Goal: Task Accomplishment & Management: Complete application form

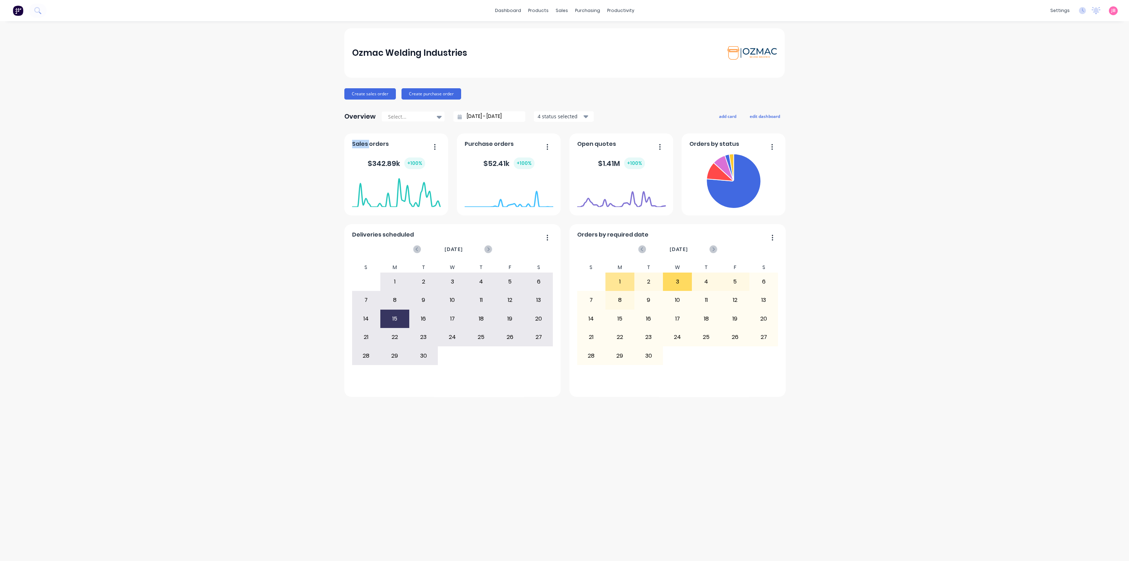
click at [694, 285] on div "4" at bounding box center [706, 282] width 28 height 18
click at [593, 31] on div "Purchase Orders" at bounding box center [610, 34] width 37 height 6
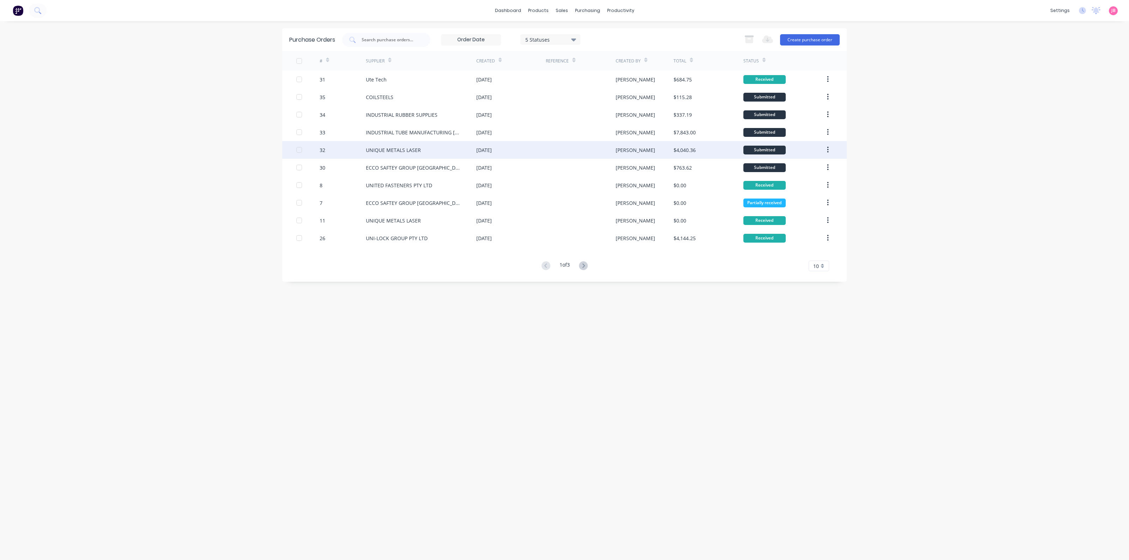
click at [370, 149] on div "UNIQUE METALS LASER" at bounding box center [393, 149] width 55 height 7
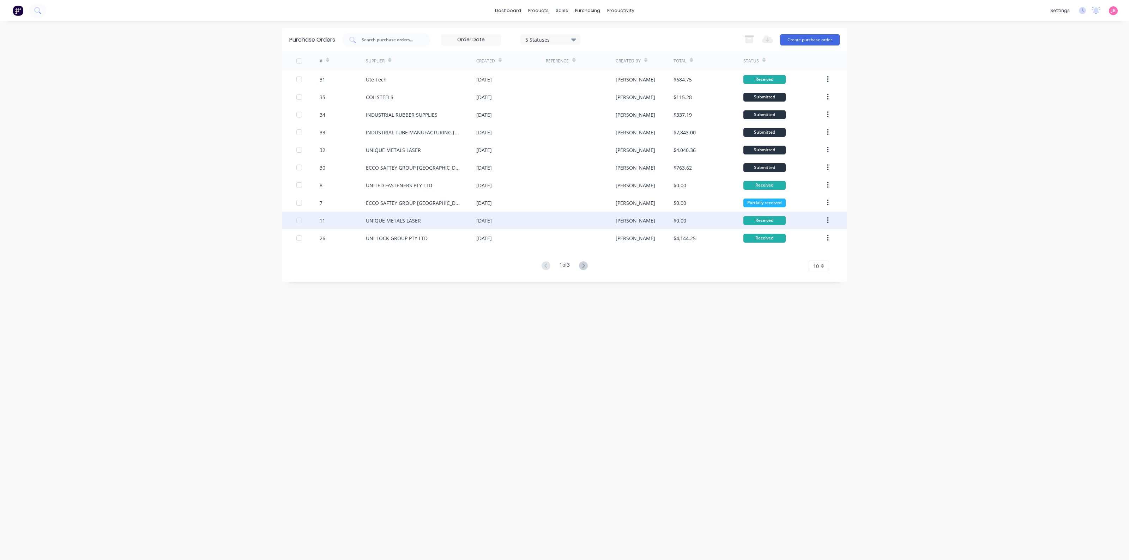
click at [420, 222] on div "UNIQUE METALS LASER" at bounding box center [421, 221] width 110 height 18
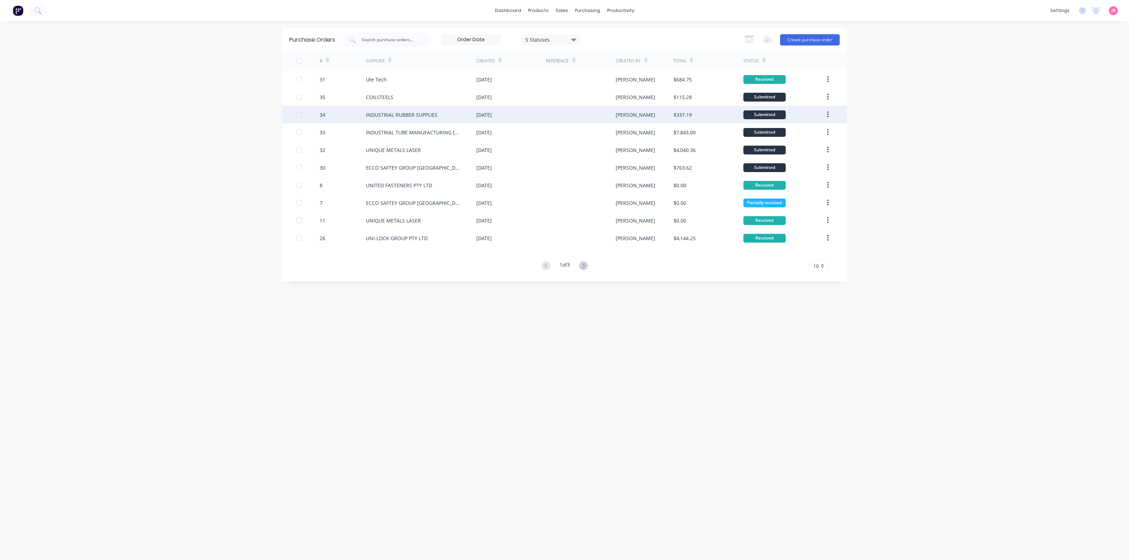
click at [417, 115] on div "INDUSTRIAL RUBBER SUPPLIES" at bounding box center [402, 114] width 72 height 7
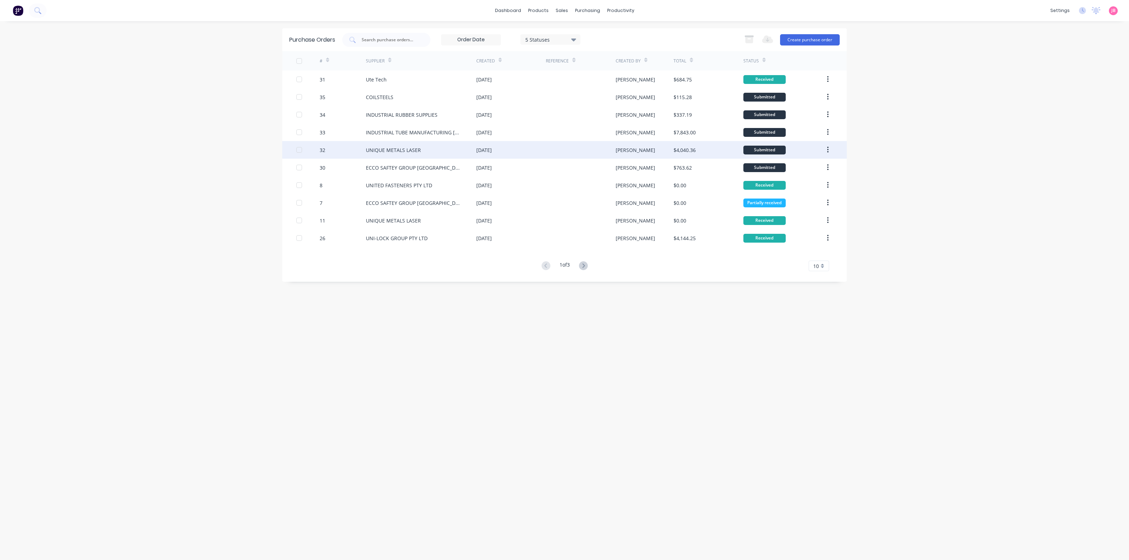
click at [403, 152] on div "UNIQUE METALS LASER" at bounding box center [393, 149] width 55 height 7
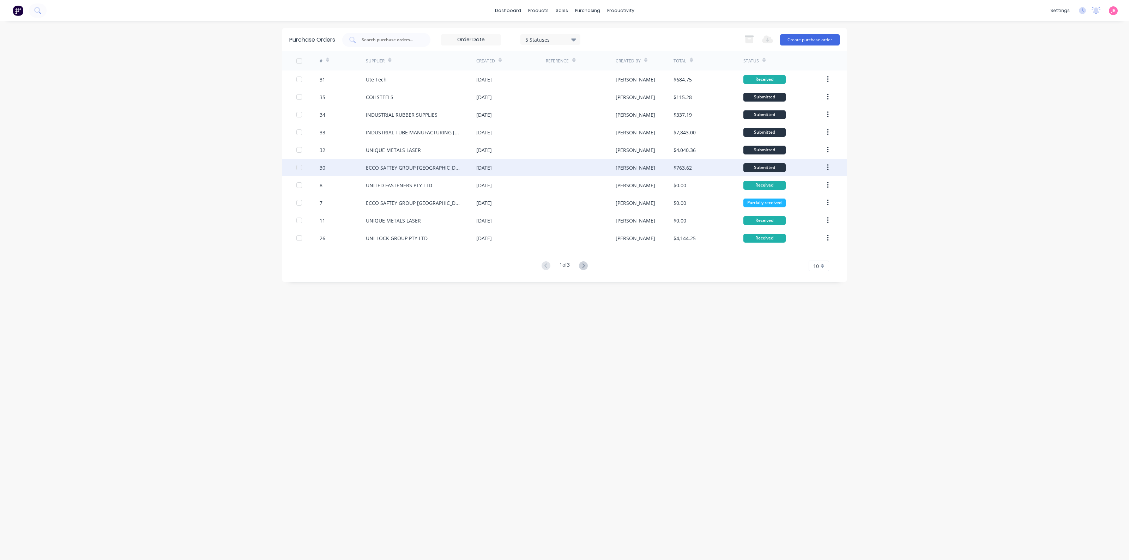
click at [449, 166] on div "ECCO SAFTEY GROUP [GEOGRAPHIC_DATA]" at bounding box center [421, 168] width 110 height 18
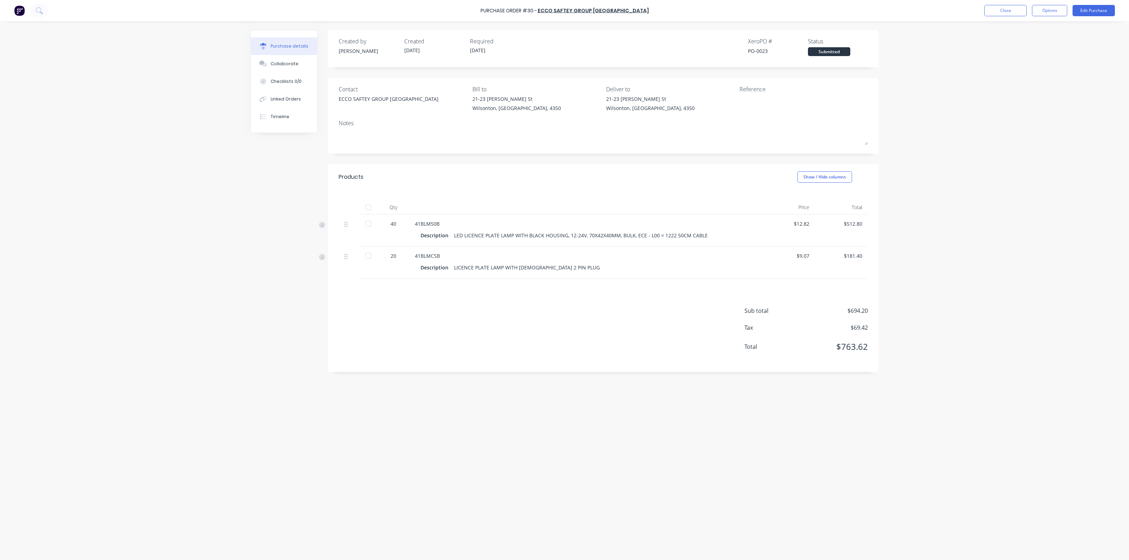
click at [447, 172] on div "Products Show / Hide columns" at bounding box center [603, 176] width 550 height 25
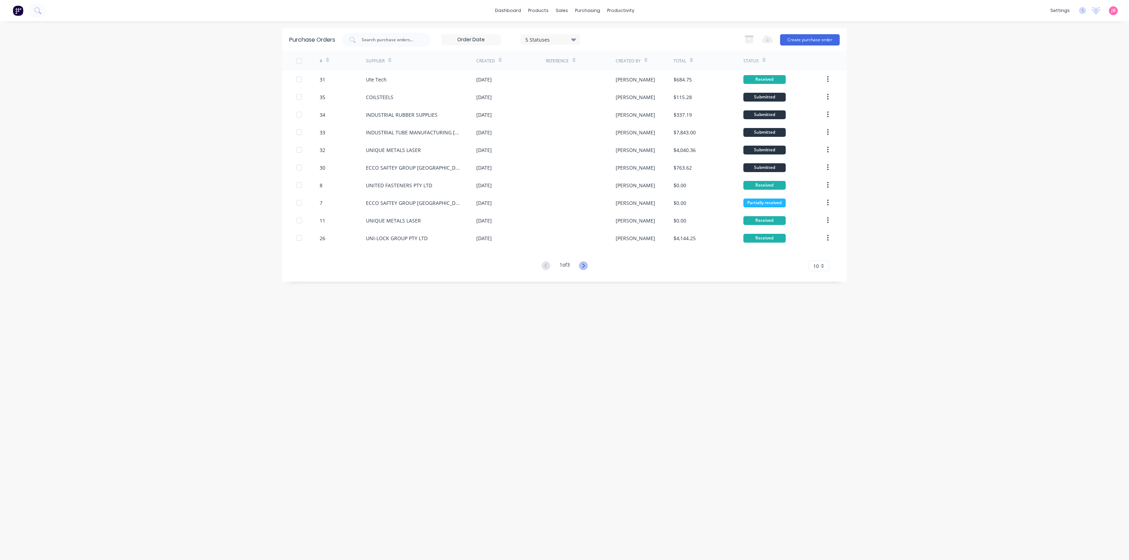
click at [584, 266] on icon at bounding box center [583, 265] width 9 height 9
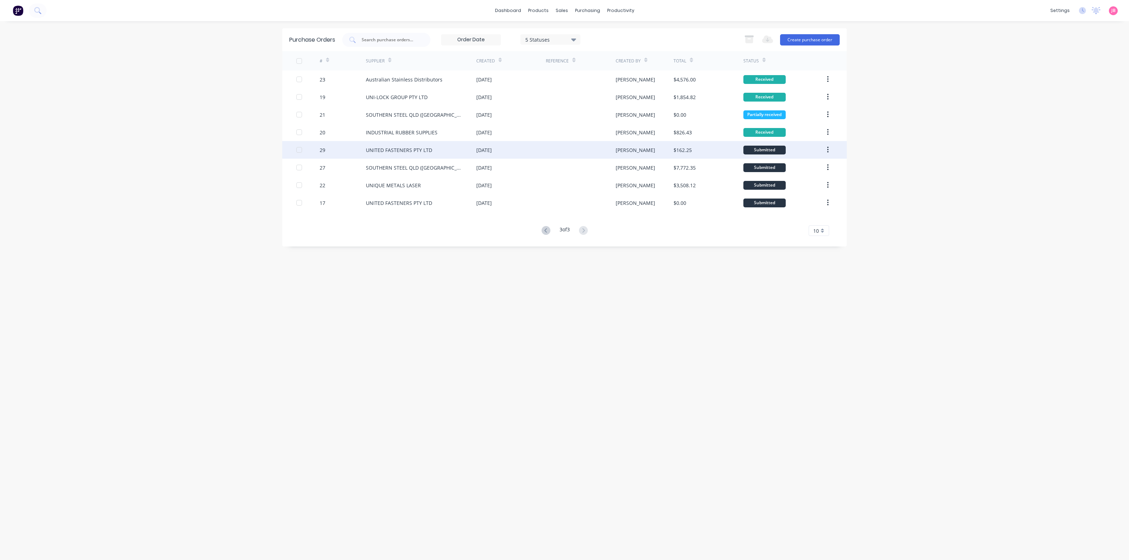
click at [521, 149] on div "[DATE]" at bounding box center [510, 150] width 69 height 18
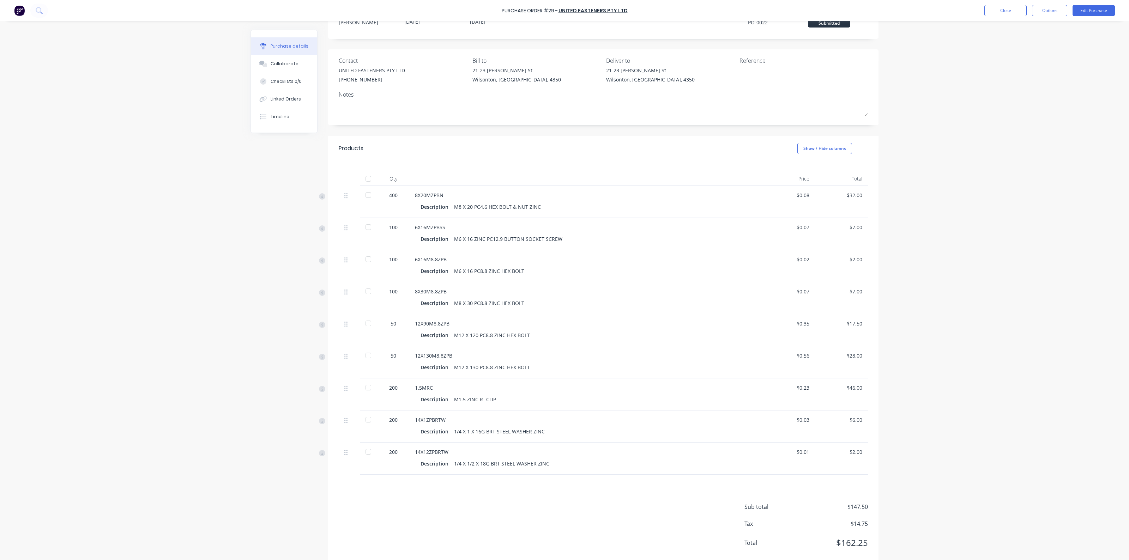
scroll to position [44, 0]
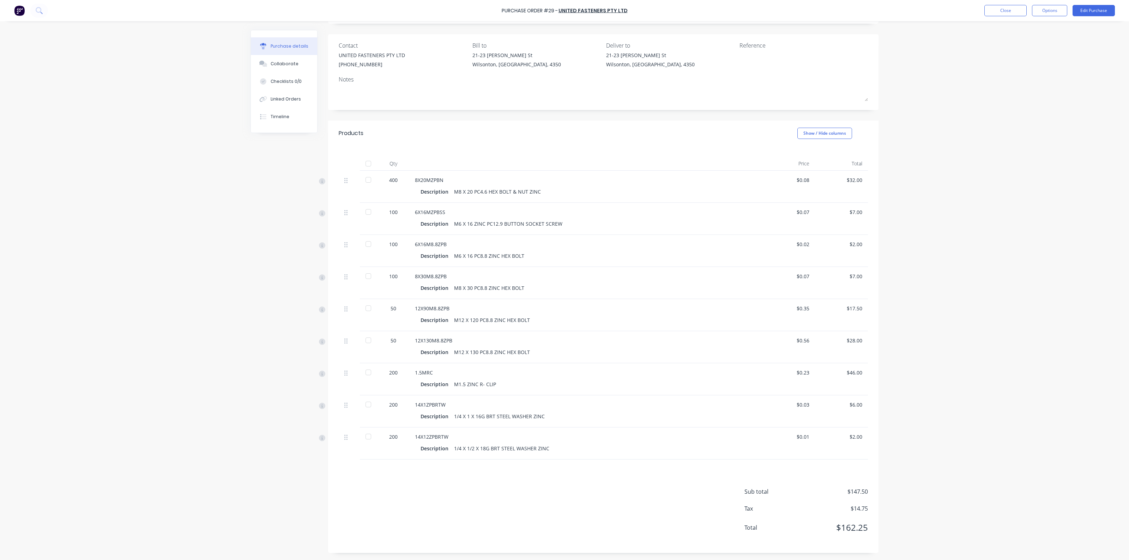
click at [389, 181] on div "400" at bounding box center [393, 179] width 20 height 7
click at [367, 211] on div at bounding box center [368, 212] width 14 height 14
click at [365, 239] on div at bounding box center [368, 244] width 14 height 14
click at [365, 272] on div at bounding box center [368, 276] width 14 height 14
click at [365, 305] on div at bounding box center [368, 308] width 14 height 14
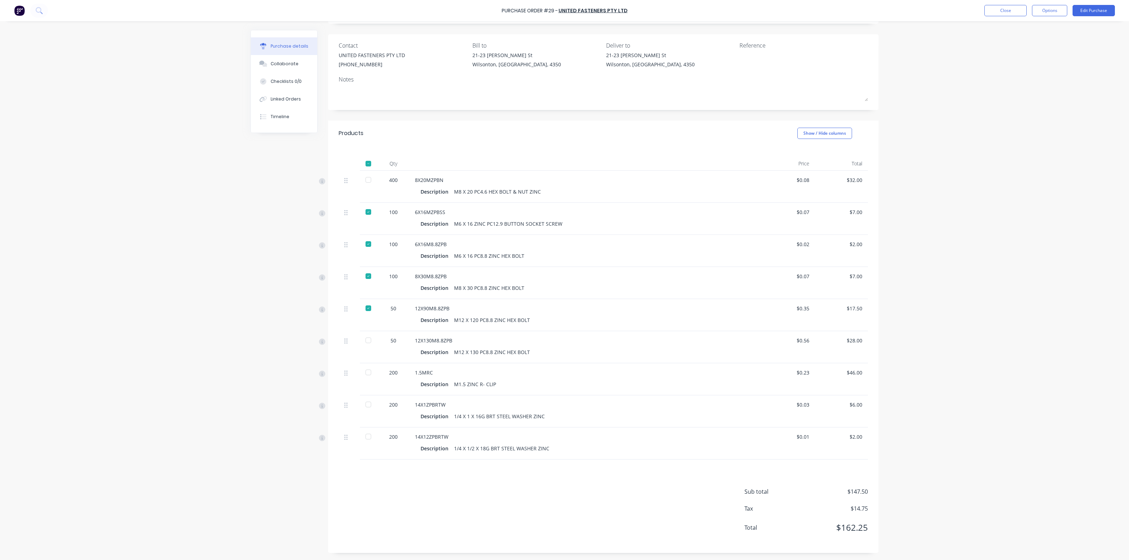
click at [364, 341] on div at bounding box center [368, 340] width 14 height 14
click at [362, 380] on div at bounding box center [369, 379] width 18 height 32
click at [363, 370] on div at bounding box center [368, 372] width 14 height 14
click at [365, 403] on div at bounding box center [368, 405] width 14 height 14
click at [363, 438] on div at bounding box center [368, 437] width 14 height 14
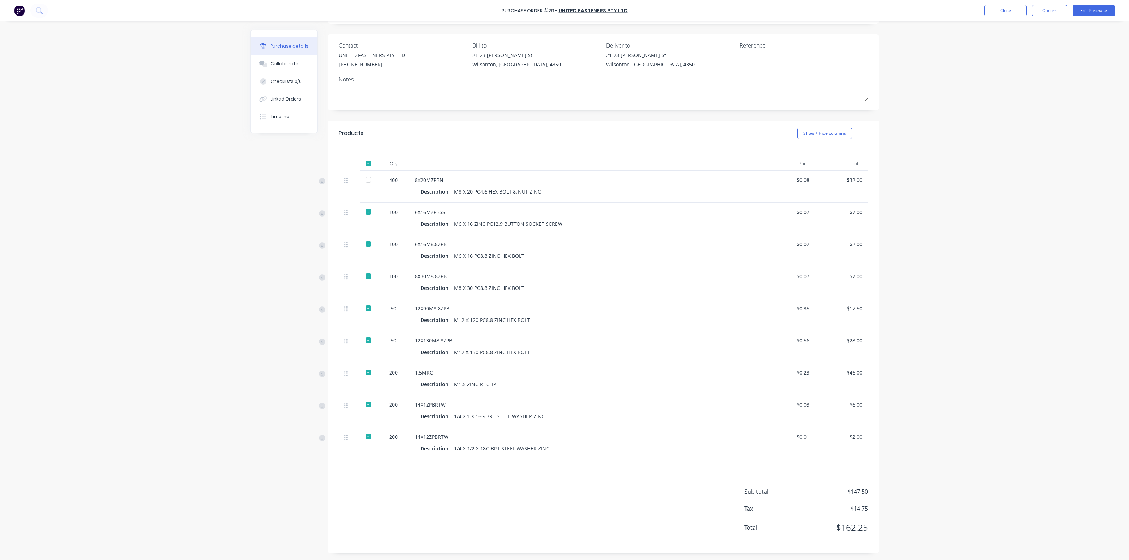
click at [364, 181] on div at bounding box center [368, 180] width 14 height 14
click at [650, 132] on div "Products Show / Hide columns" at bounding box center [603, 133] width 550 height 25
click at [1017, 8] on button "Close" at bounding box center [1005, 10] width 42 height 11
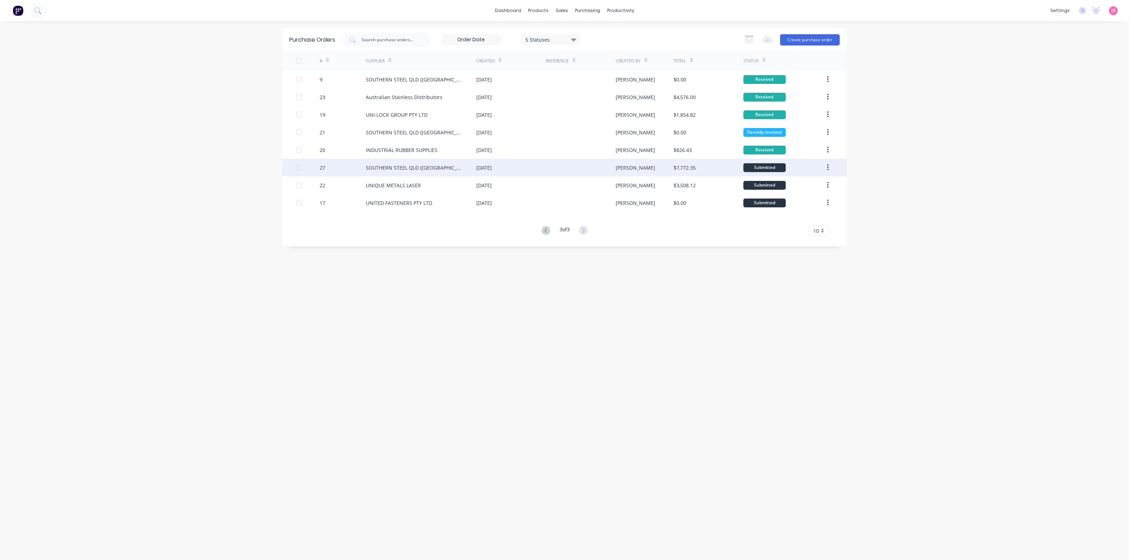
click at [479, 174] on div "[DATE]" at bounding box center [510, 168] width 69 height 18
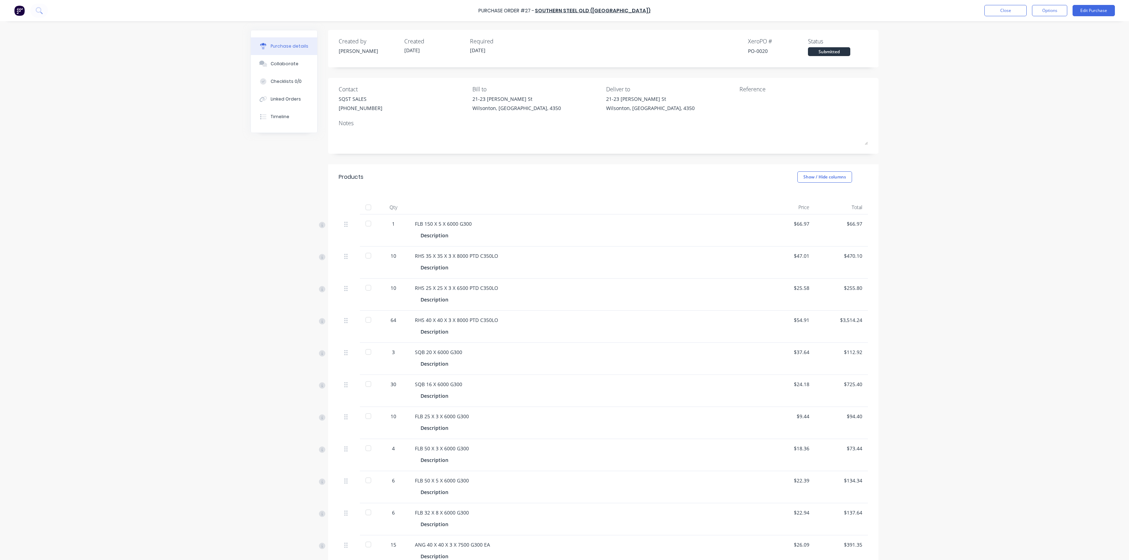
click at [363, 207] on div at bounding box center [368, 207] width 14 height 14
click at [1022, 12] on button "Close" at bounding box center [1005, 10] width 42 height 11
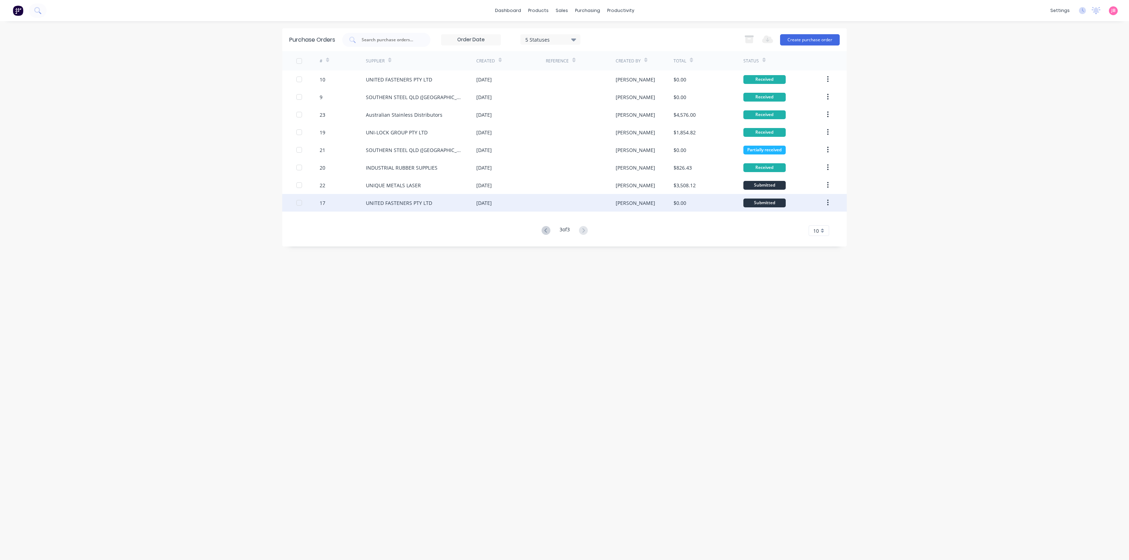
click at [433, 204] on div "UNITED FASTENERS PTY LTD" at bounding box center [421, 203] width 110 height 18
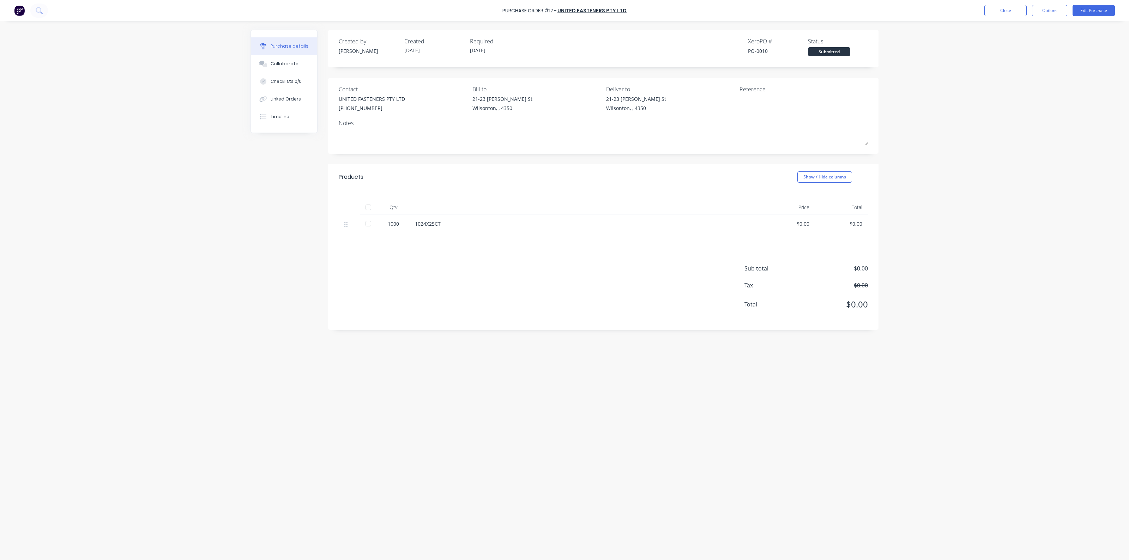
click at [370, 207] on div at bounding box center [368, 207] width 14 height 14
click at [1016, 10] on button "Close" at bounding box center [1005, 10] width 42 height 11
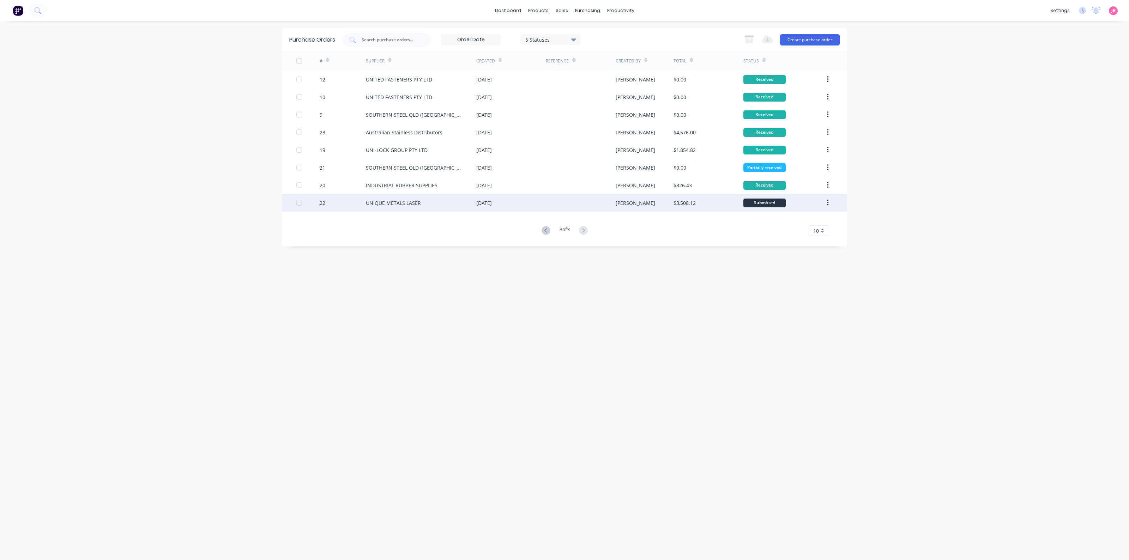
click at [446, 203] on div "UNIQUE METALS LASER" at bounding box center [421, 203] width 110 height 18
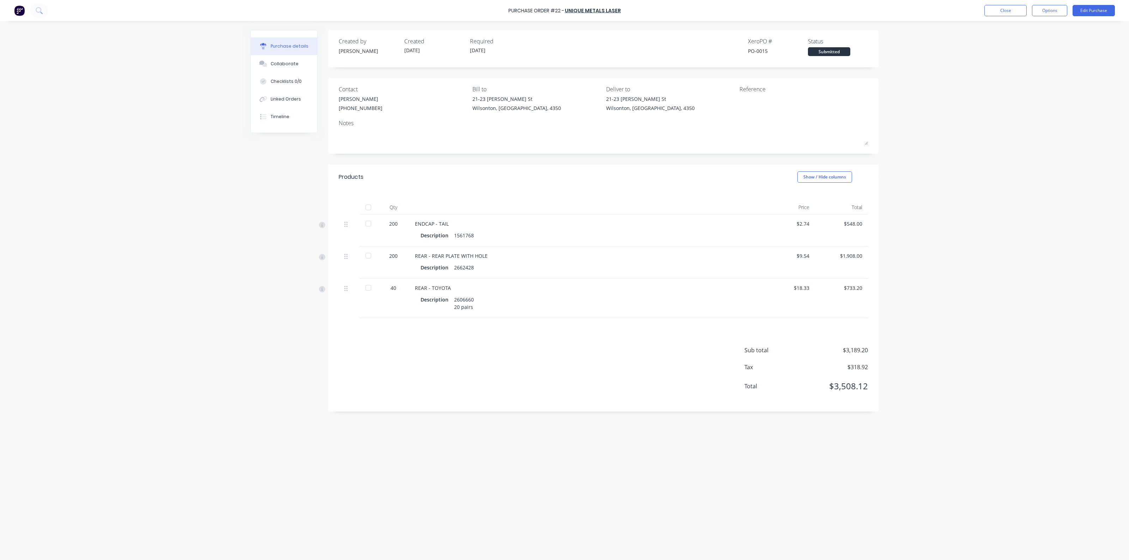
click at [367, 207] on div at bounding box center [368, 207] width 14 height 14
click at [1015, 11] on button "Close" at bounding box center [1005, 10] width 42 height 11
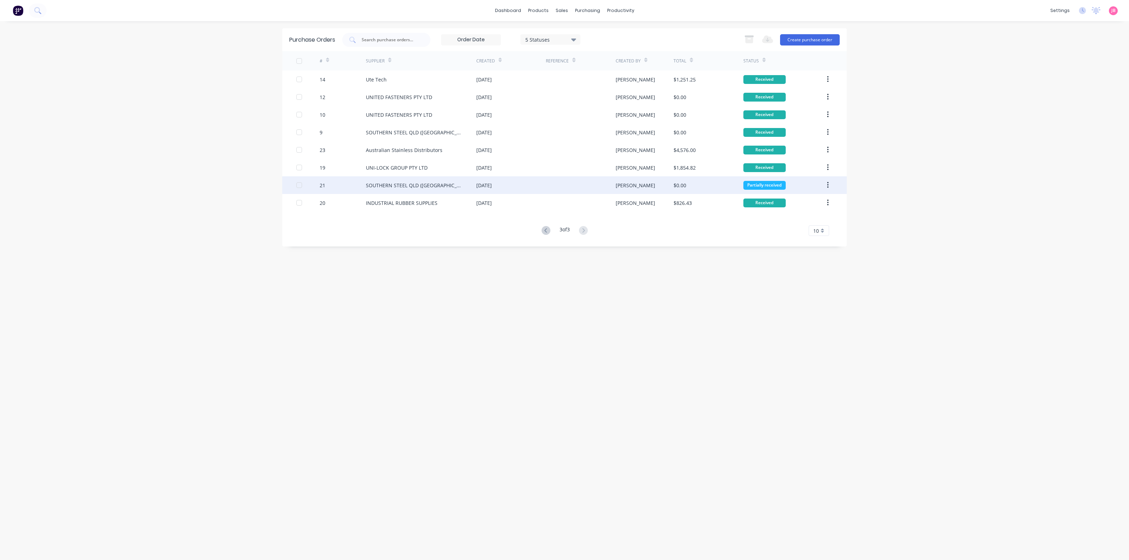
click at [672, 182] on div "[PERSON_NAME]" at bounding box center [645, 185] width 58 height 18
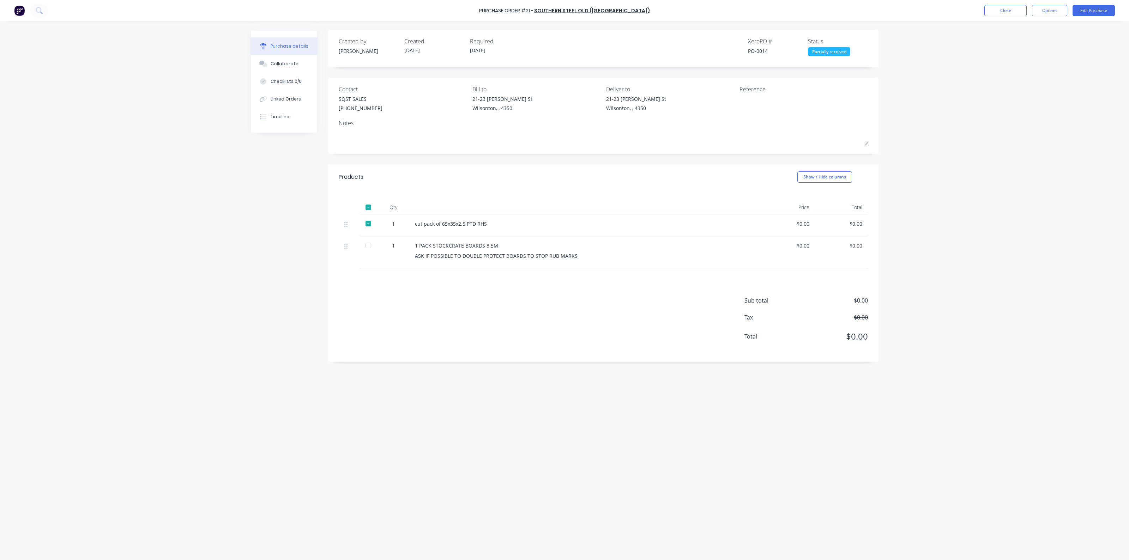
click at [672, 182] on div "Products Show / Hide columns" at bounding box center [603, 176] width 550 height 25
click at [1012, 13] on button "Close" at bounding box center [1005, 10] width 42 height 11
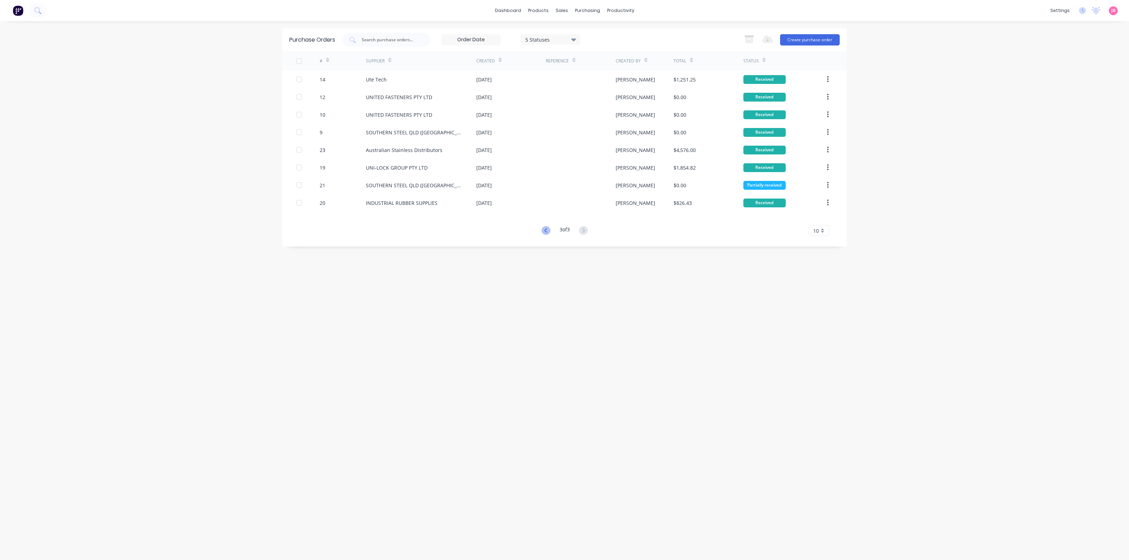
click at [547, 231] on icon at bounding box center [545, 230] width 9 height 9
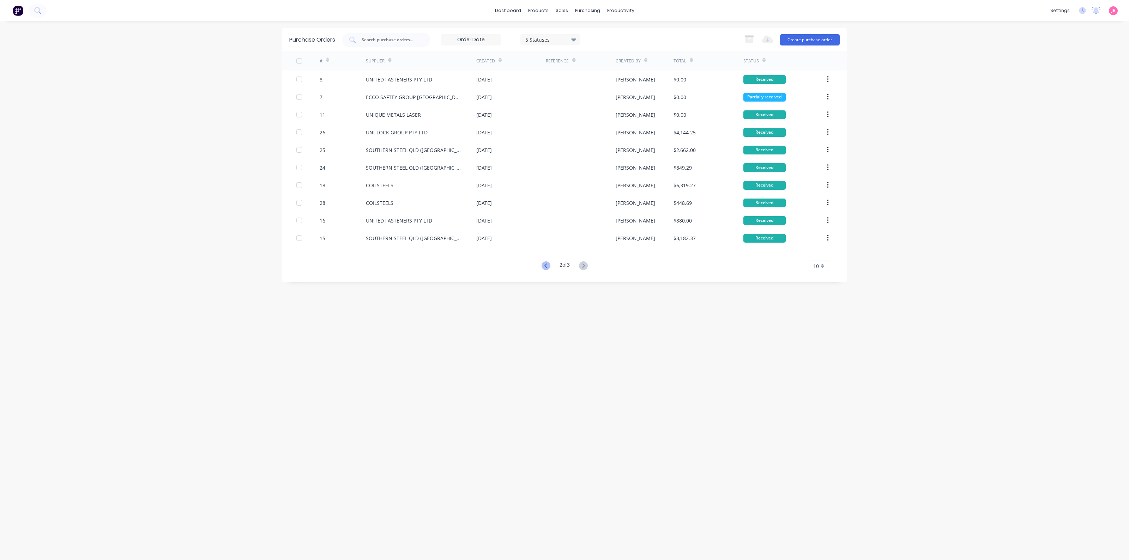
click at [541, 266] on icon at bounding box center [545, 265] width 9 height 9
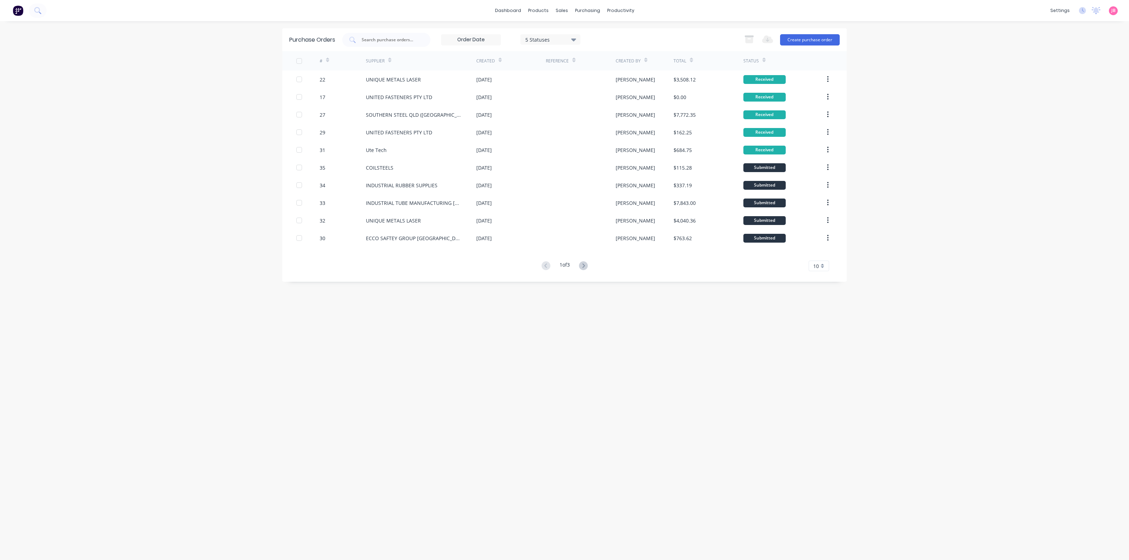
click at [762, 61] on icon at bounding box center [763, 59] width 3 height 5
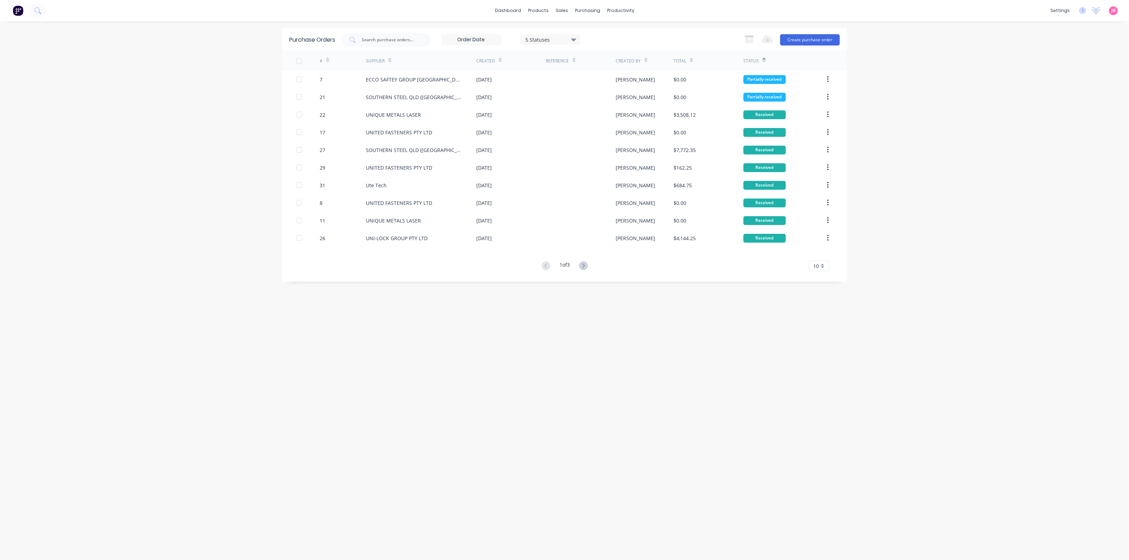
click at [762, 61] on icon at bounding box center [763, 59] width 3 height 5
click at [812, 39] on button "Create purchase order" at bounding box center [810, 39] width 60 height 11
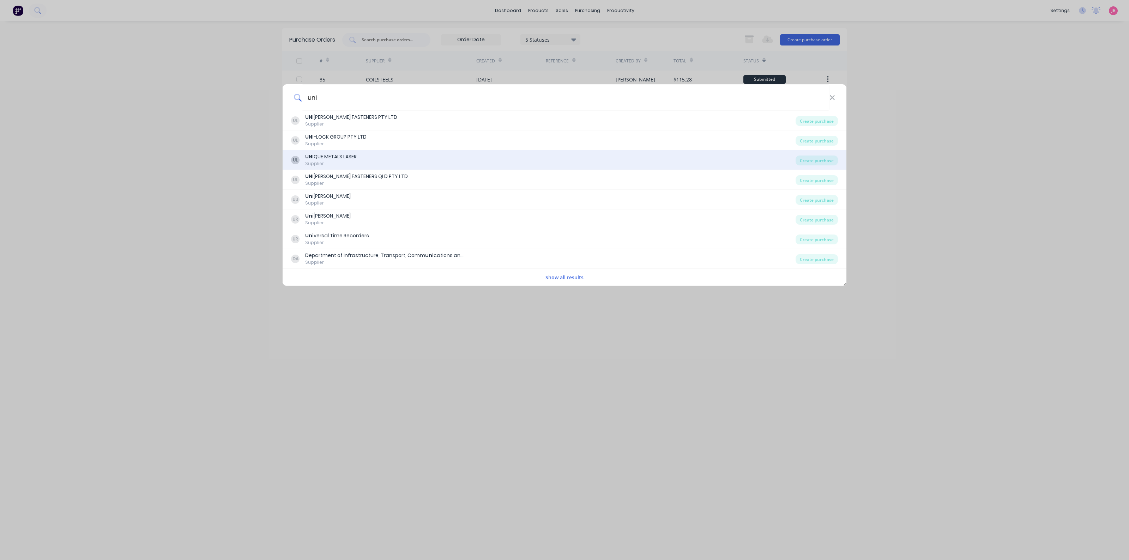
type input "uni"
click at [415, 153] on div "UL UNI QUE METALS LASER Supplier" at bounding box center [543, 160] width 504 height 14
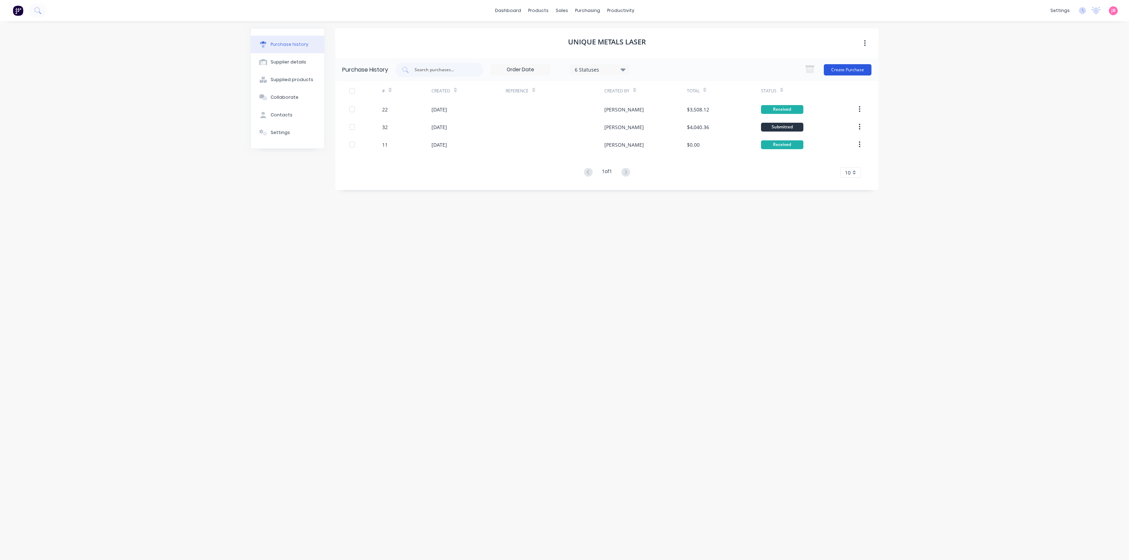
click at [848, 69] on button "Create Purchase" at bounding box center [848, 69] width 48 height 11
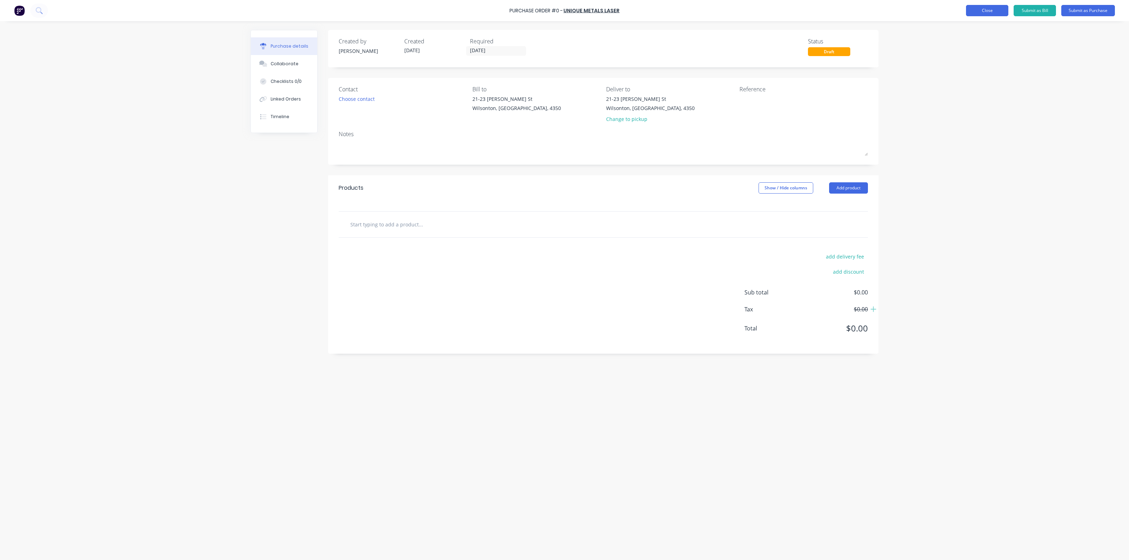
click at [979, 6] on button "Close" at bounding box center [987, 10] width 42 height 11
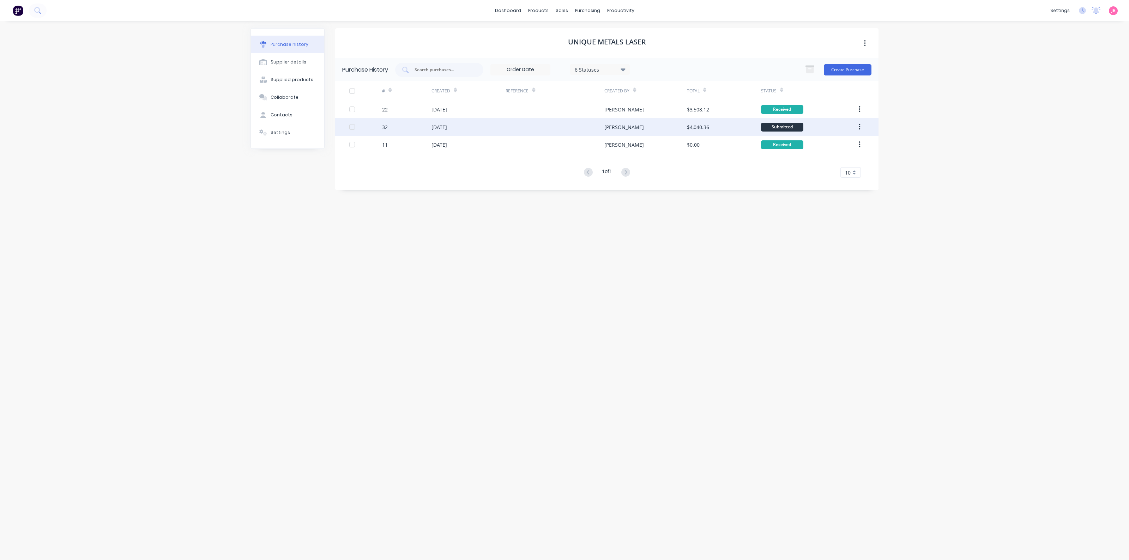
click at [731, 128] on div "$4,040.36" at bounding box center [724, 127] width 74 height 18
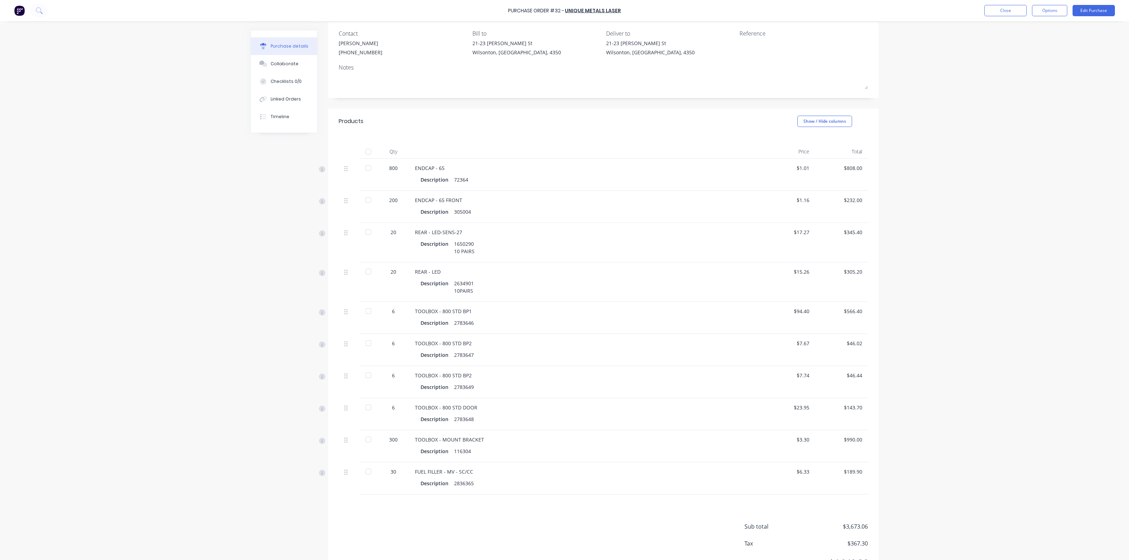
scroll to position [91, 0]
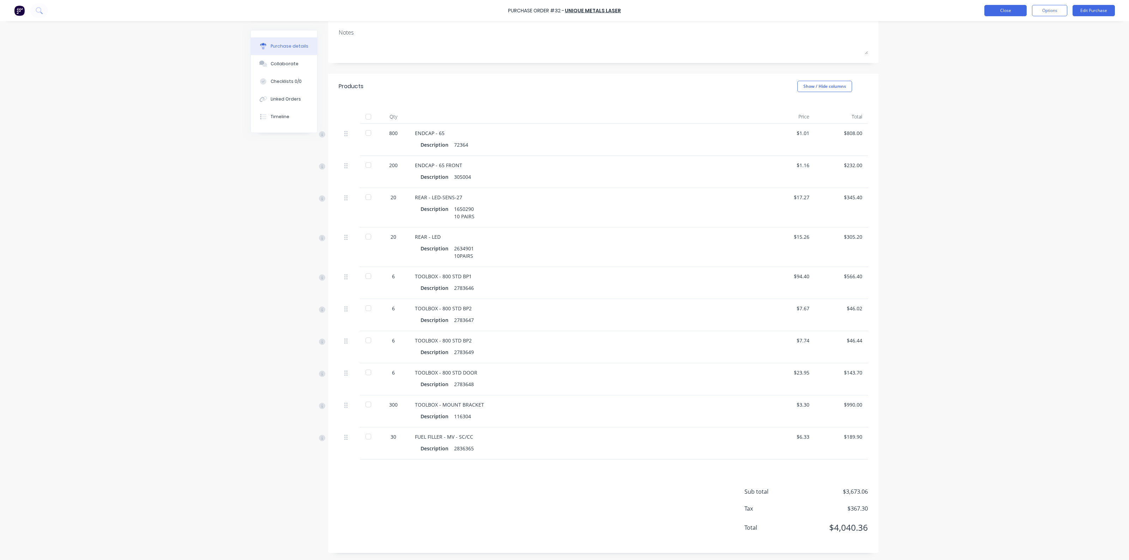
click at [1015, 11] on button "Close" at bounding box center [1005, 10] width 42 height 11
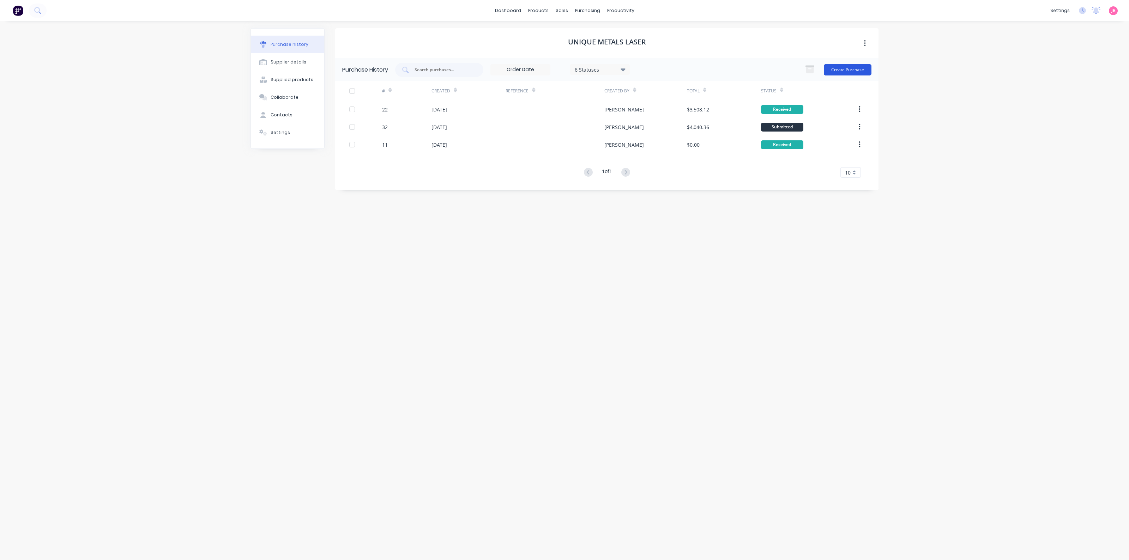
click at [851, 67] on button "Create Purchase" at bounding box center [848, 69] width 48 height 11
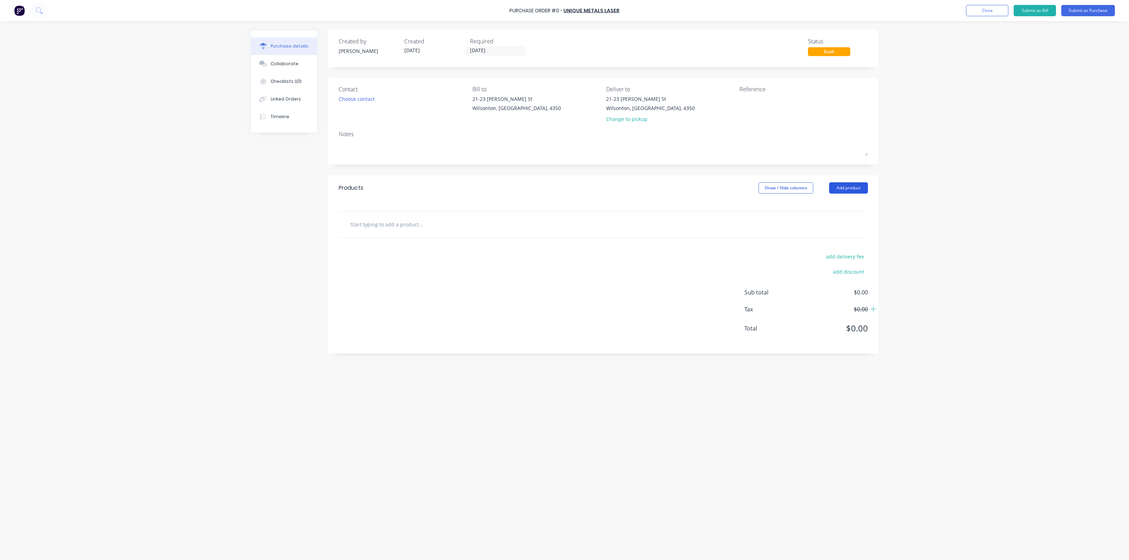
click at [837, 188] on button "Add product" at bounding box center [848, 187] width 39 height 11
click at [498, 164] on div "Contact Choose contact [PERSON_NAME] to [STREET_ADDRESS][PERSON_NAME] Deliver t…" at bounding box center [603, 121] width 550 height 87
click at [363, 96] on div "Choose contact" at bounding box center [357, 98] width 36 height 7
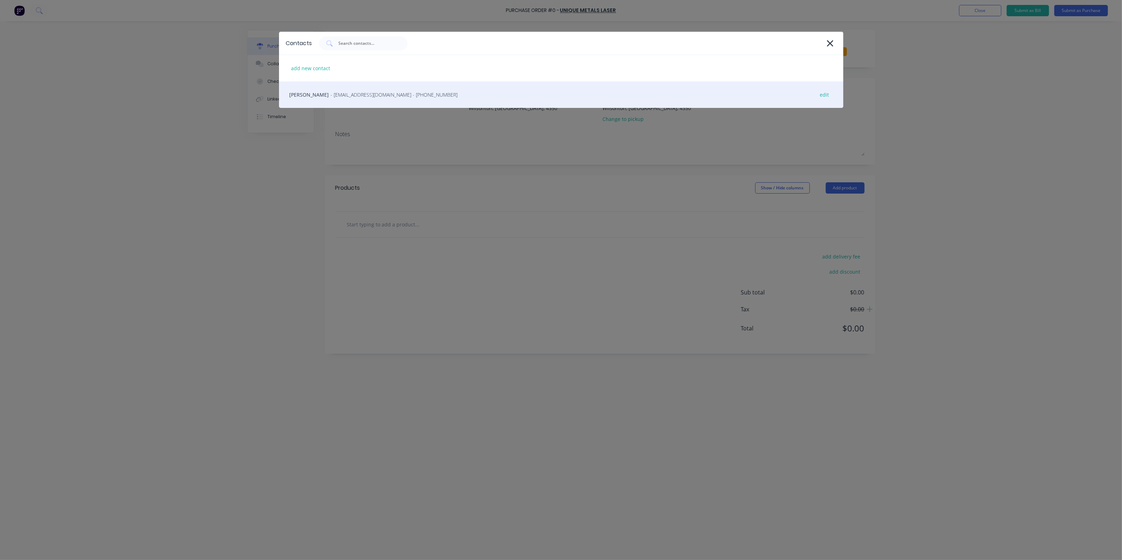
click at [371, 92] on span "- [EMAIL_ADDRESS][DOMAIN_NAME] - [PHONE_NUMBER]" at bounding box center [394, 94] width 127 height 7
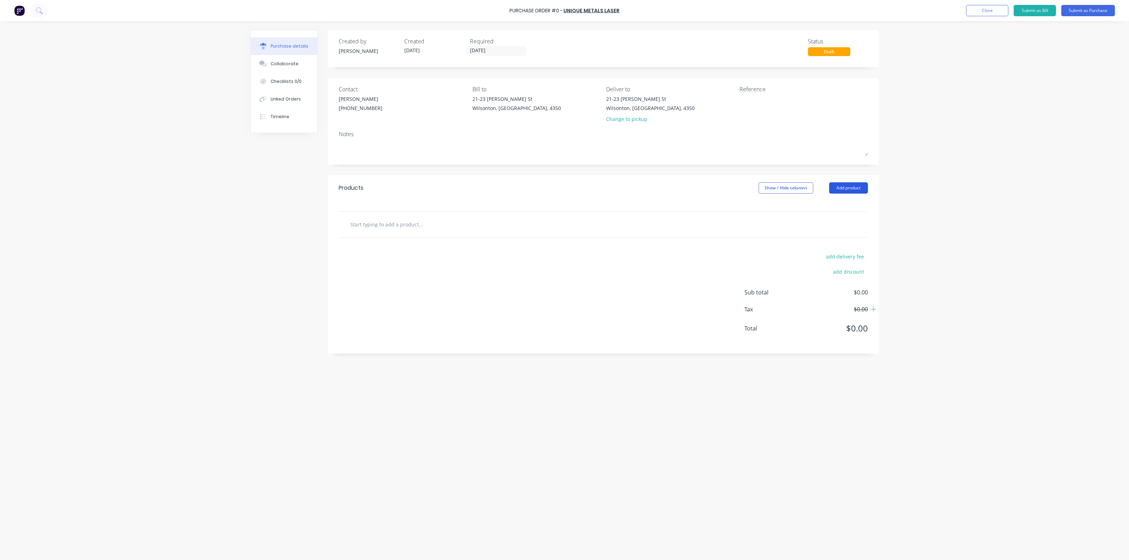
click at [862, 189] on button "Add product" at bounding box center [848, 187] width 39 height 11
click at [817, 207] on div "Product catalogue" at bounding box center [834, 206] width 54 height 10
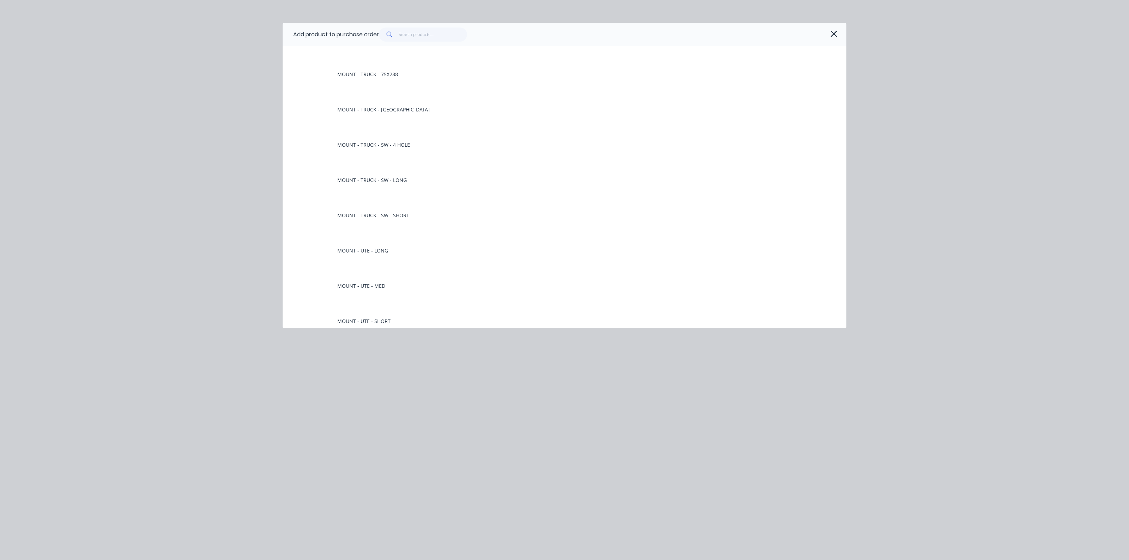
scroll to position [2381, 0]
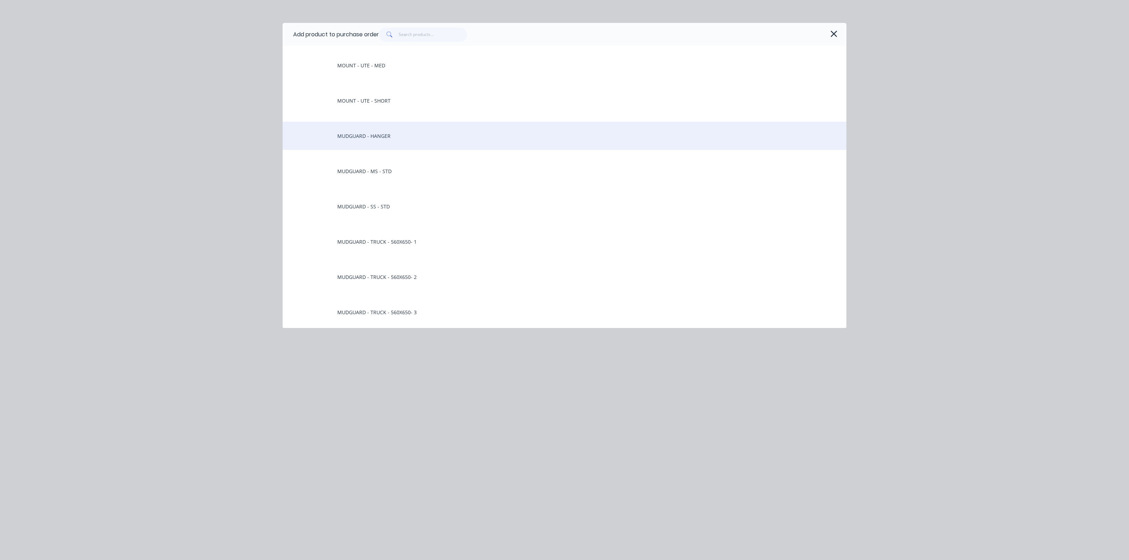
click at [377, 138] on div "MUDGUARD - HANGER" at bounding box center [565, 136] width 564 height 28
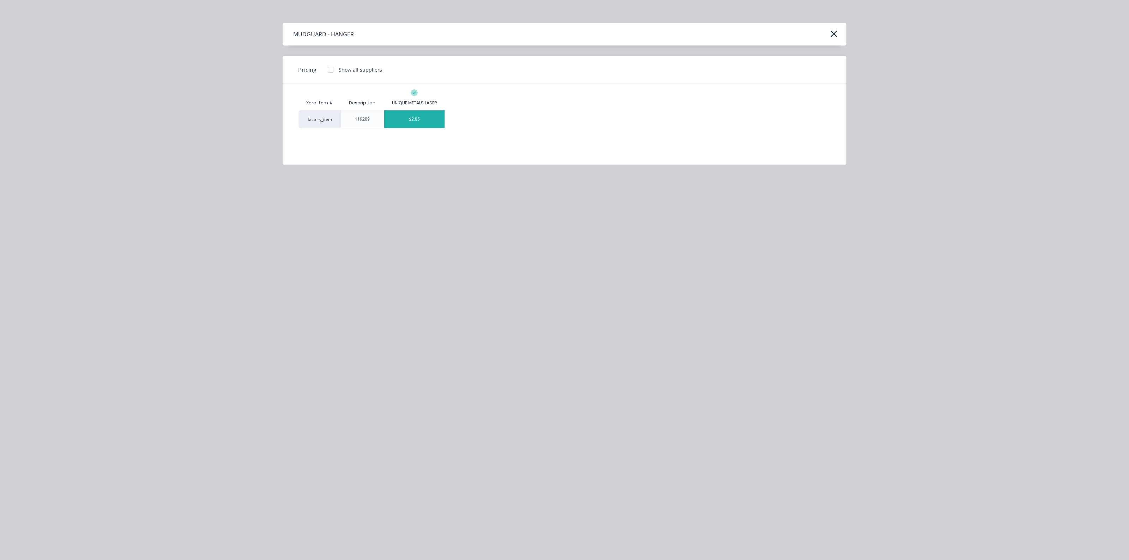
click at [431, 119] on div "$2.85" at bounding box center [414, 119] width 61 height 18
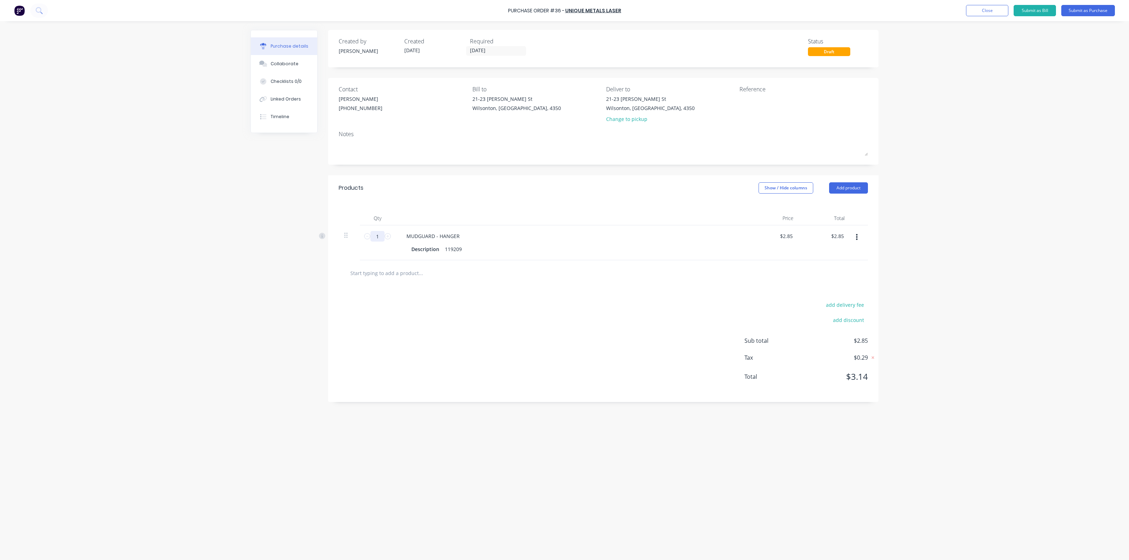
click at [376, 240] on input "1" at bounding box center [377, 236] width 14 height 11
type input "6"
type input "$17.10"
type input "60"
type input "$171.00"
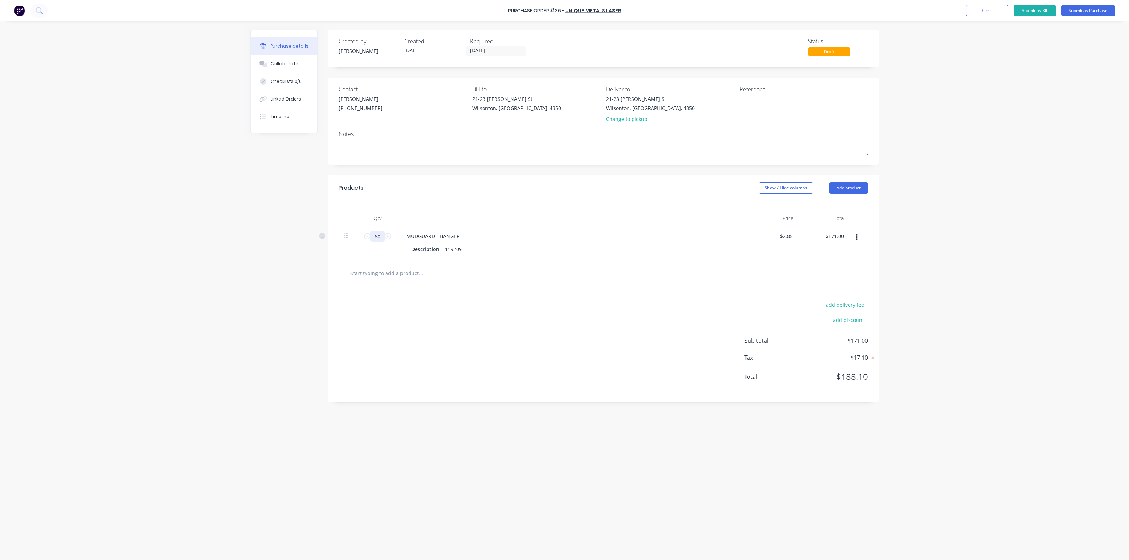
type input "600"
type input "$1,710.00"
type input "600"
click at [576, 224] on div at bounding box center [571, 218] width 353 height 14
click at [1078, 9] on button "Submit as Purchase" at bounding box center [1088, 10] width 54 height 11
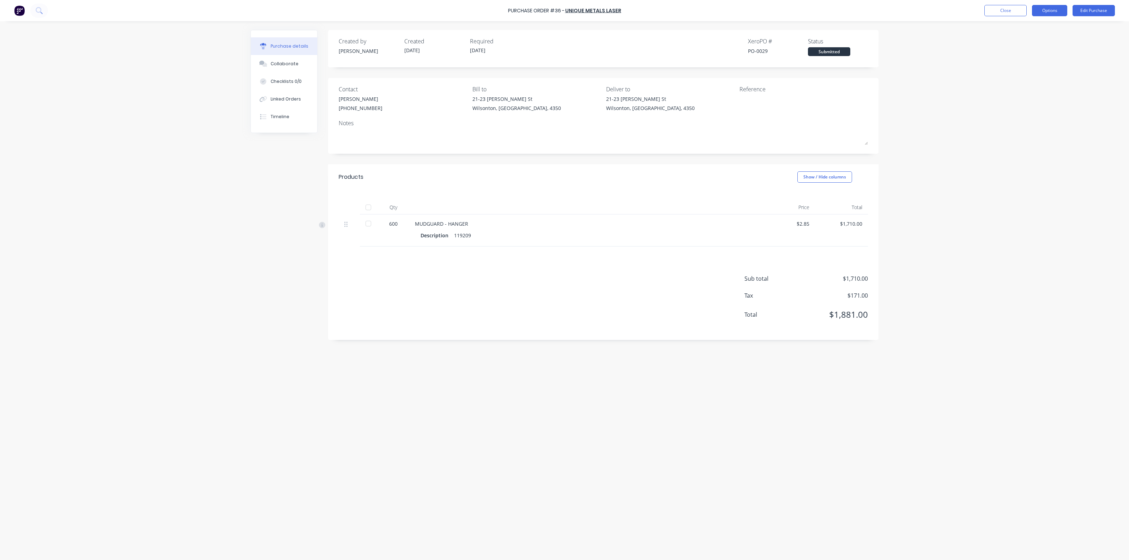
click at [1051, 8] on button "Options" at bounding box center [1049, 10] width 35 height 11
click at [1016, 32] on div "Print / Email" at bounding box center [1033, 29] width 54 height 10
click at [1023, 53] on div "Without pricing" at bounding box center [1033, 57] width 54 height 10
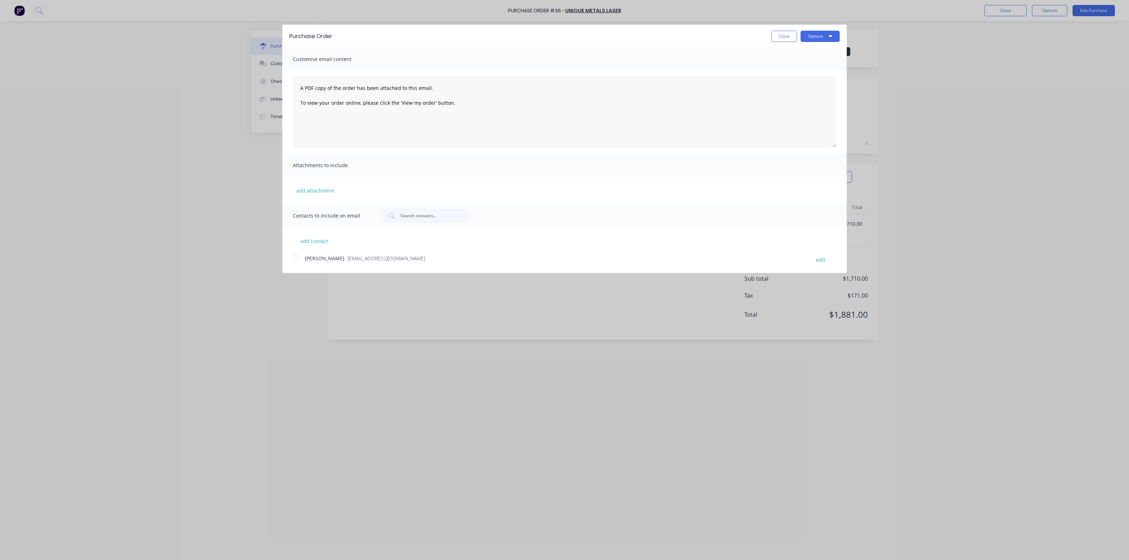
click at [293, 258] on div at bounding box center [296, 257] width 14 height 14
click at [822, 41] on button "Options" at bounding box center [819, 36] width 39 height 11
click at [819, 63] on div "Email" at bounding box center [806, 68] width 54 height 10
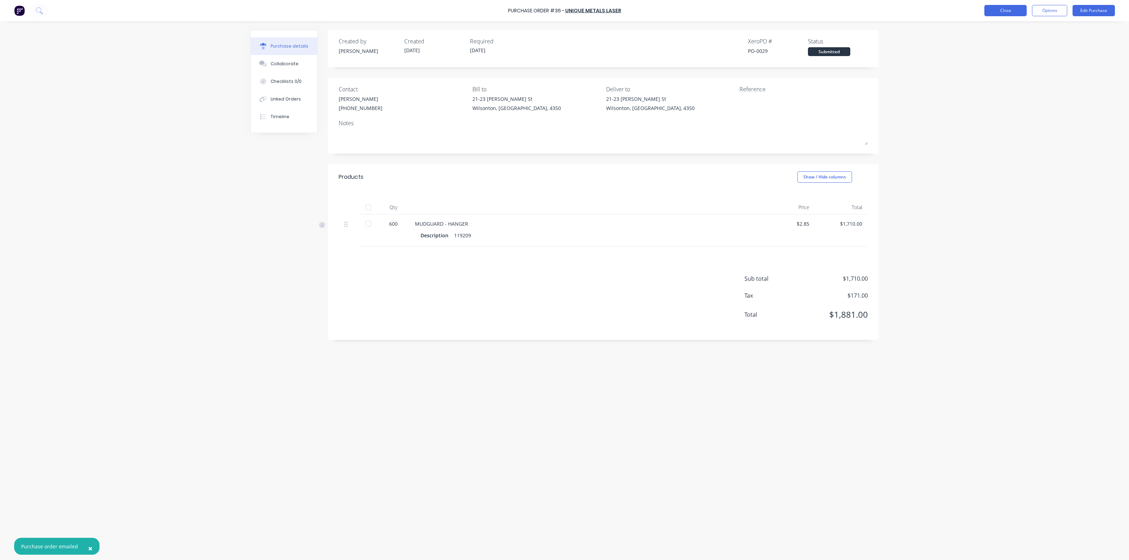
click at [1003, 8] on button "Close" at bounding box center [1005, 10] width 42 height 11
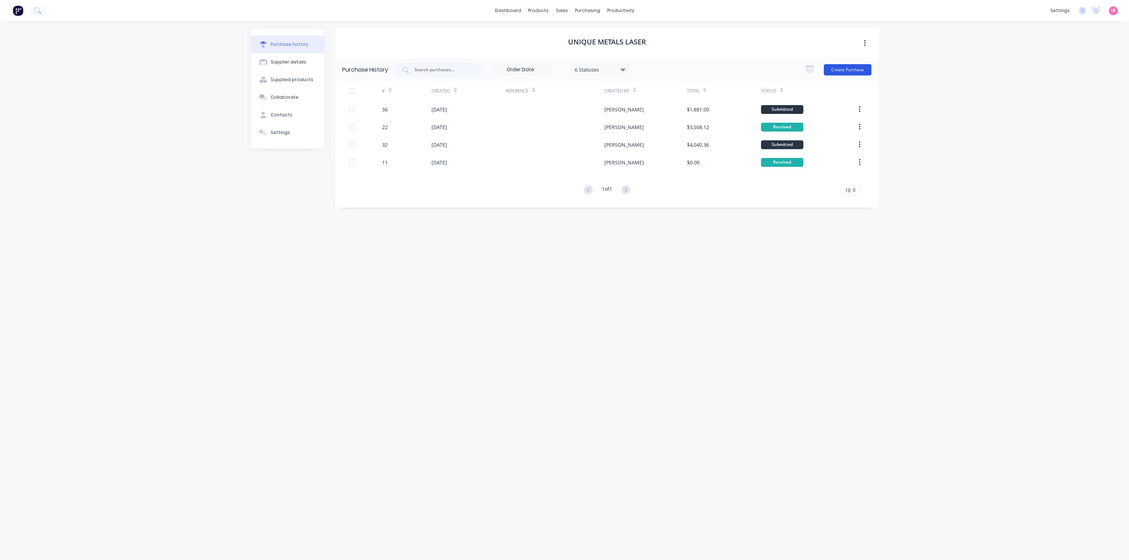
click at [866, 72] on button "Create Purchase" at bounding box center [848, 69] width 48 height 11
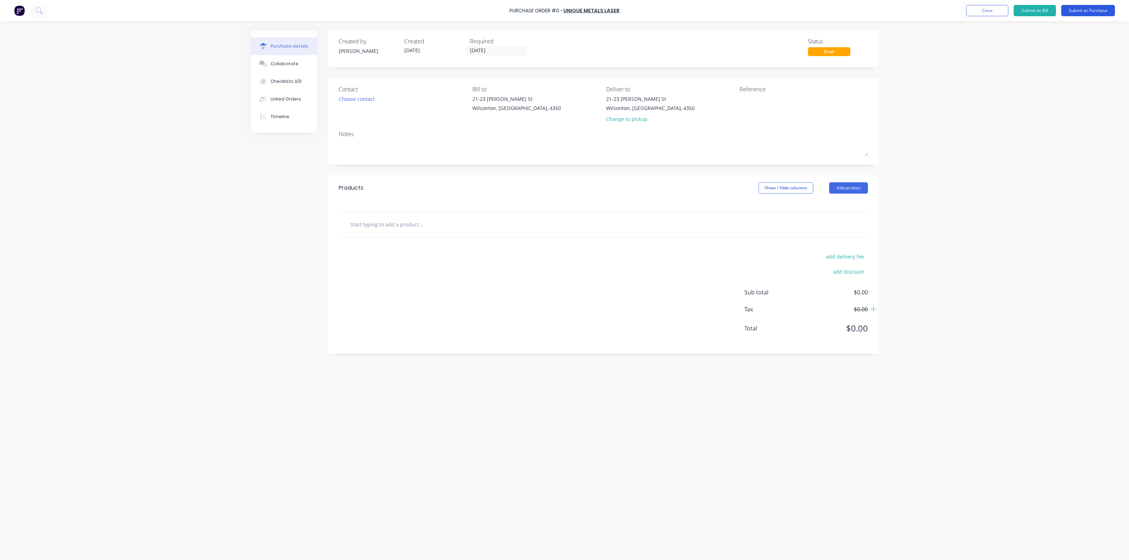
click at [1093, 9] on button "Submit as Purchase" at bounding box center [1088, 10] width 54 height 11
click at [1089, 12] on button "Edit Purchase" at bounding box center [1093, 10] width 42 height 11
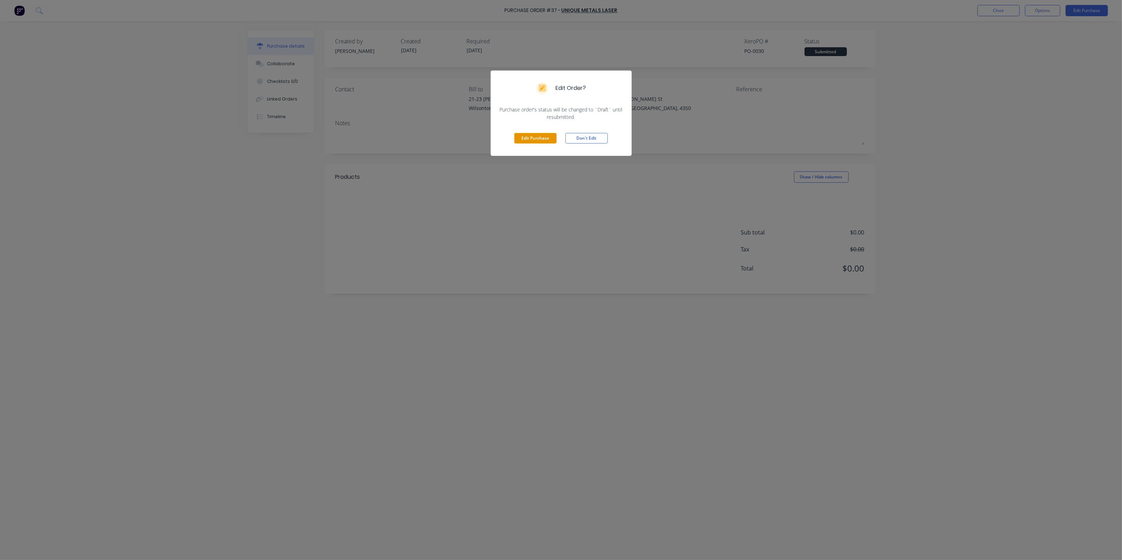
click at [530, 141] on button "Edit Purchase" at bounding box center [535, 138] width 42 height 11
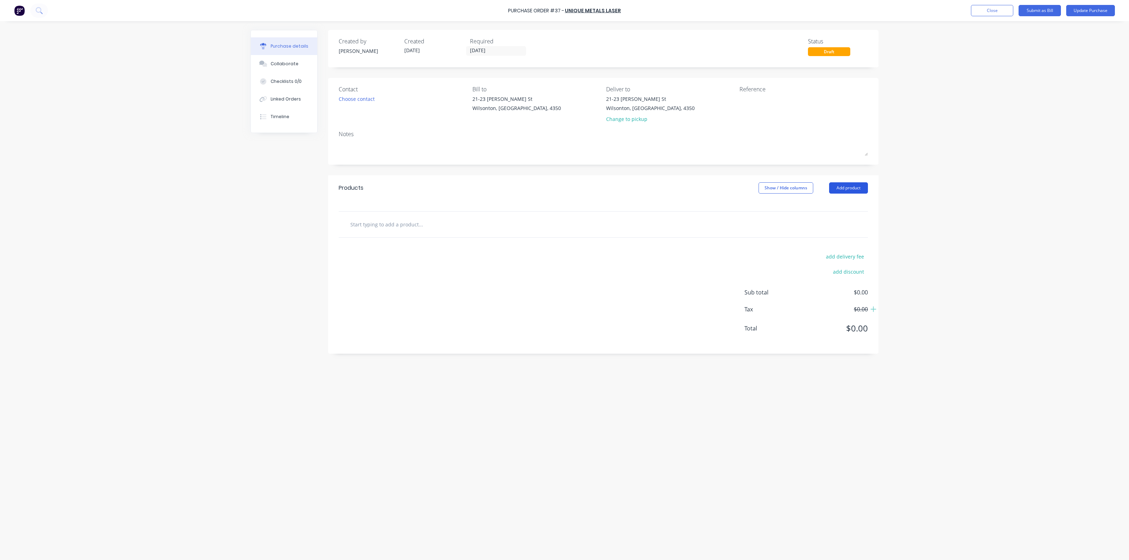
click at [859, 191] on button "Add product" at bounding box center [848, 187] width 39 height 11
click at [835, 207] on div "Product catalogue" at bounding box center [834, 206] width 54 height 10
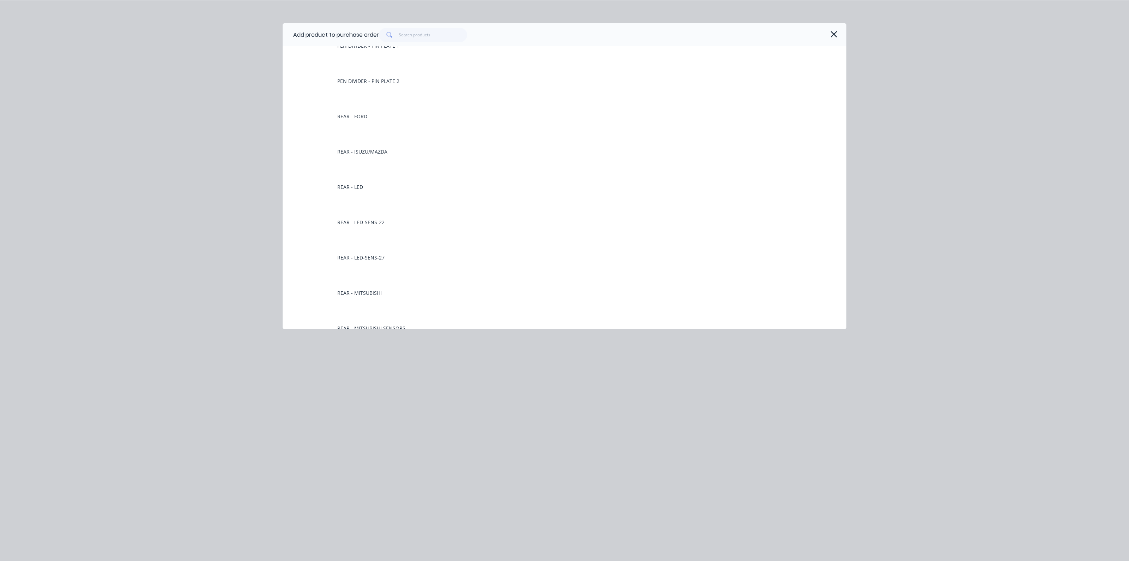
scroll to position [2954, 0]
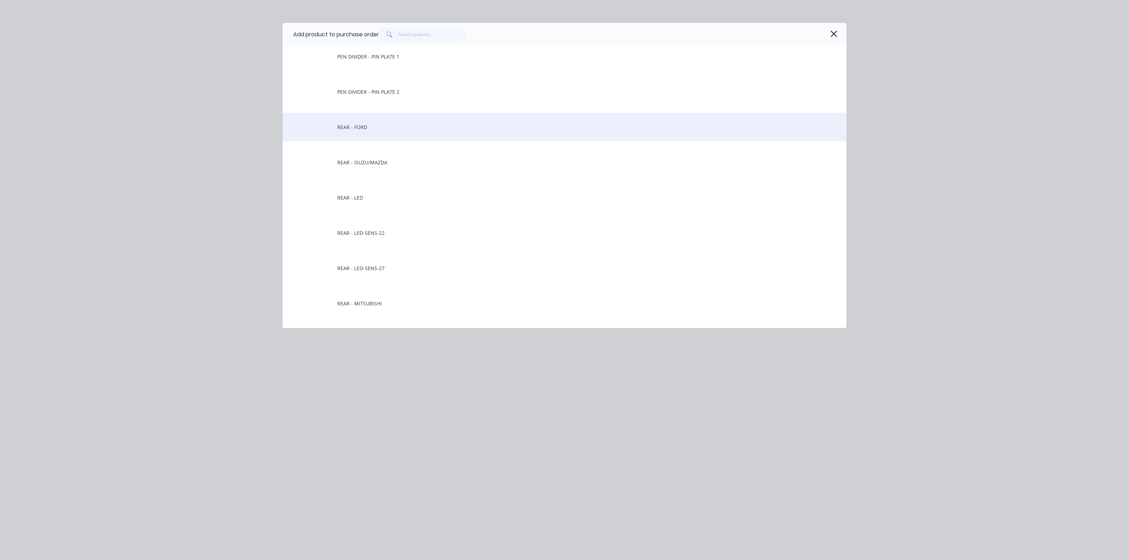
click at [365, 131] on div "REAR - FORD" at bounding box center [565, 127] width 564 height 28
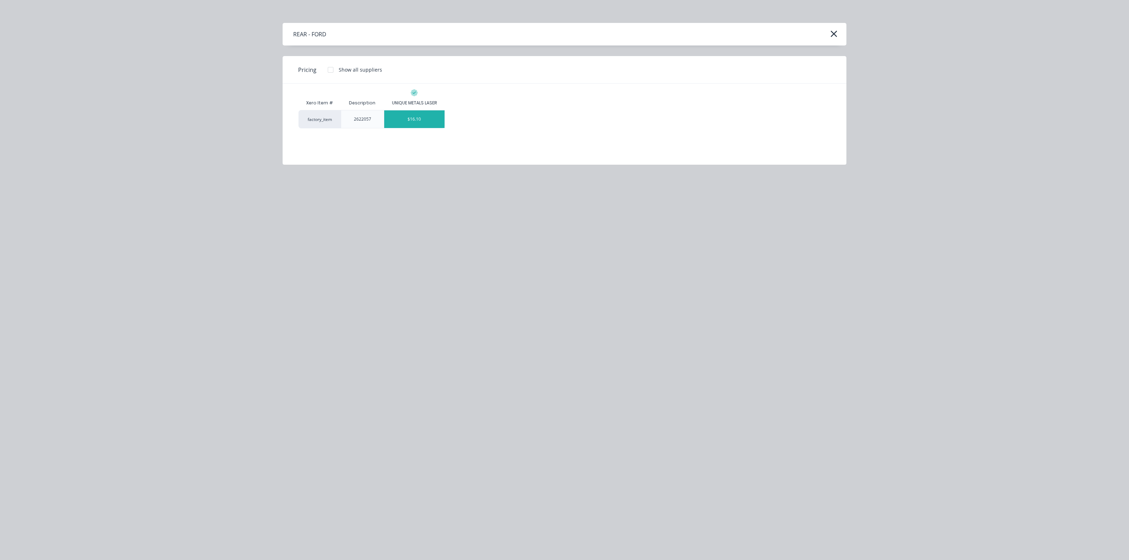
click at [420, 120] on div "$16.10" at bounding box center [414, 119] width 61 height 18
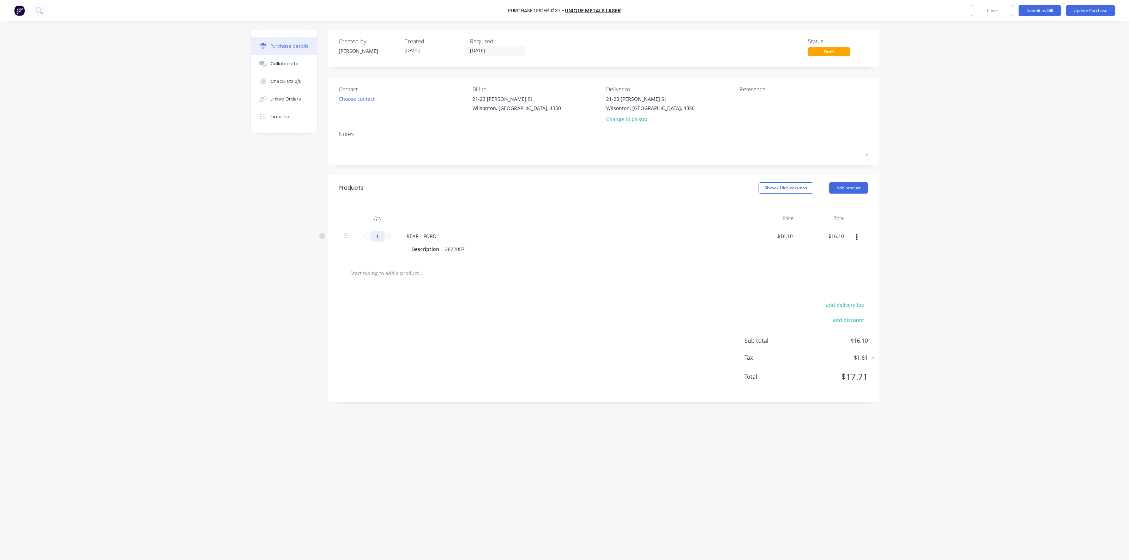
click at [383, 237] on input "1" at bounding box center [377, 236] width 14 height 11
type input "3"
type input "$48.30"
type input "30"
type input "$483.00"
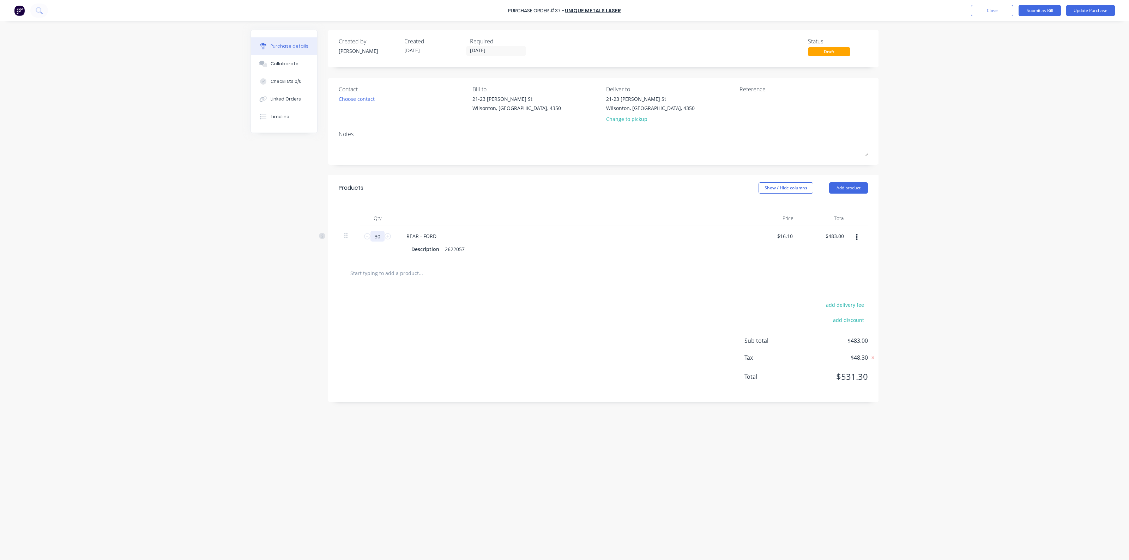
type input "30"
click at [467, 252] on div "Description 2622057" at bounding box center [569, 249] width 323 height 10
click at [609, 182] on div "Products Show / Hide columns Add product" at bounding box center [603, 187] width 550 height 25
click at [1101, 11] on button "Update Purchase" at bounding box center [1090, 10] width 49 height 11
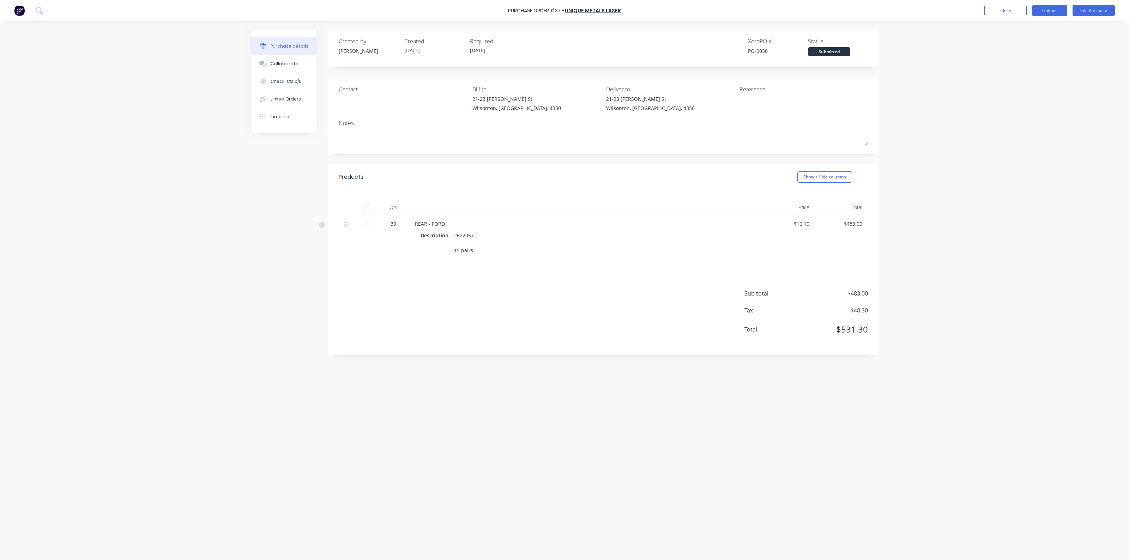
click at [1056, 11] on button "Options" at bounding box center [1049, 10] width 35 height 11
click at [1029, 40] on div "Convert to Bill" at bounding box center [1033, 43] width 54 height 10
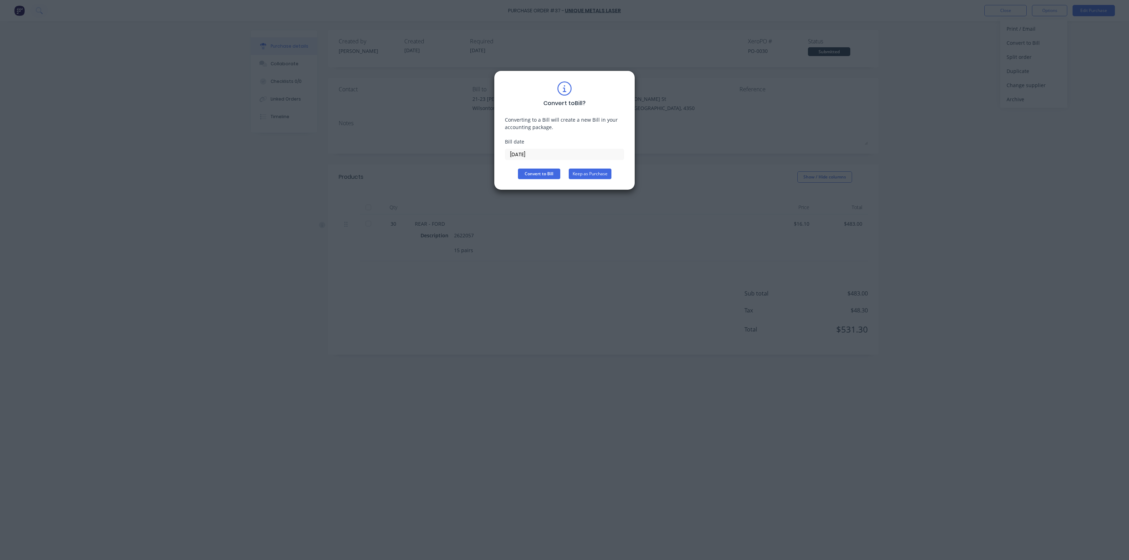
click at [603, 172] on button "Keep as Purchase" at bounding box center [590, 174] width 43 height 11
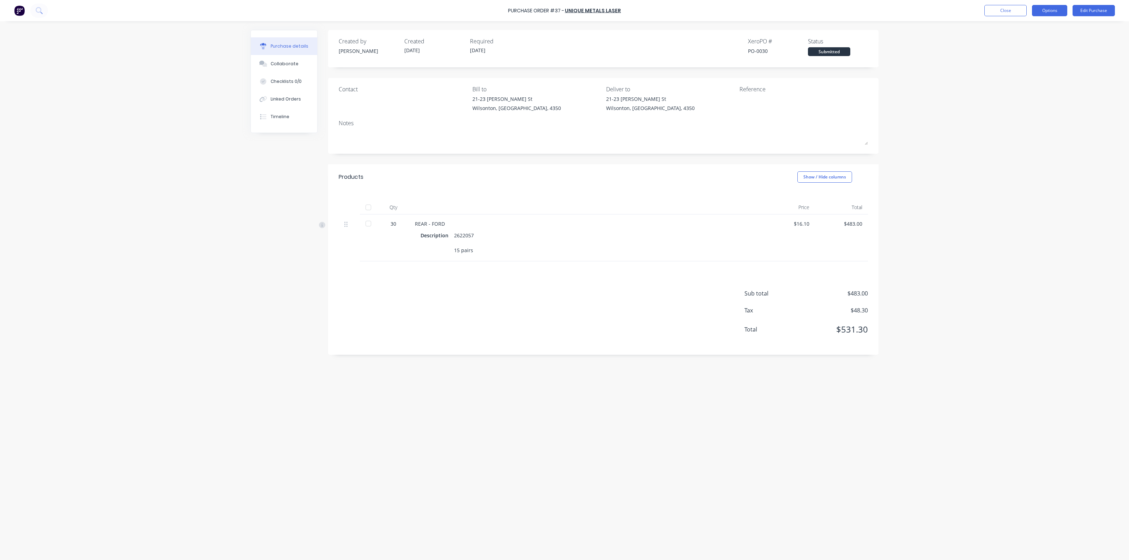
click at [1062, 11] on button "Options" at bounding box center [1049, 10] width 35 height 11
click at [1100, 12] on button "Edit Purchase" at bounding box center [1093, 10] width 42 height 11
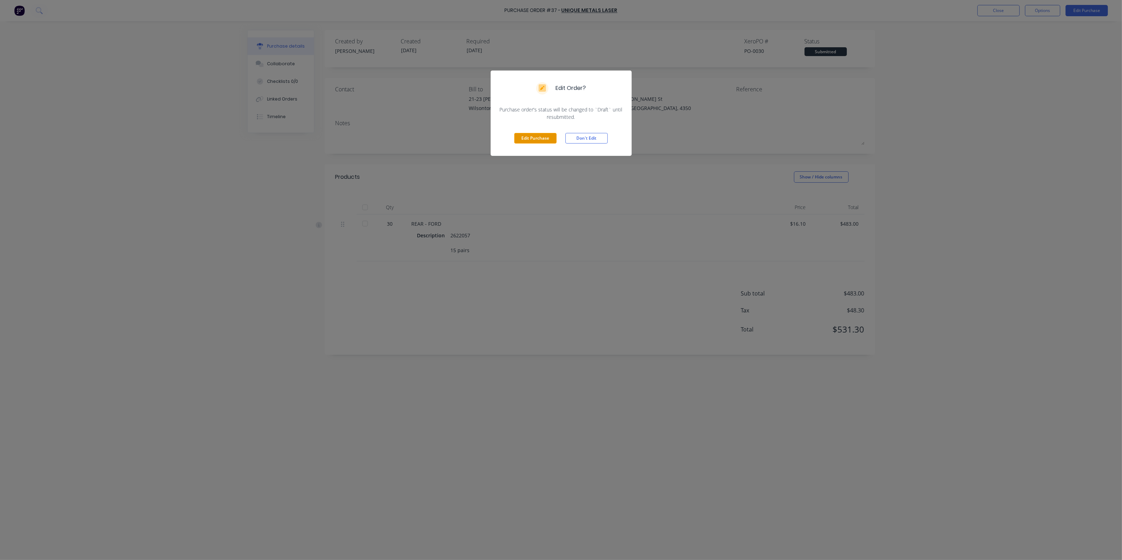
click at [548, 137] on button "Edit Purchase" at bounding box center [535, 138] width 42 height 11
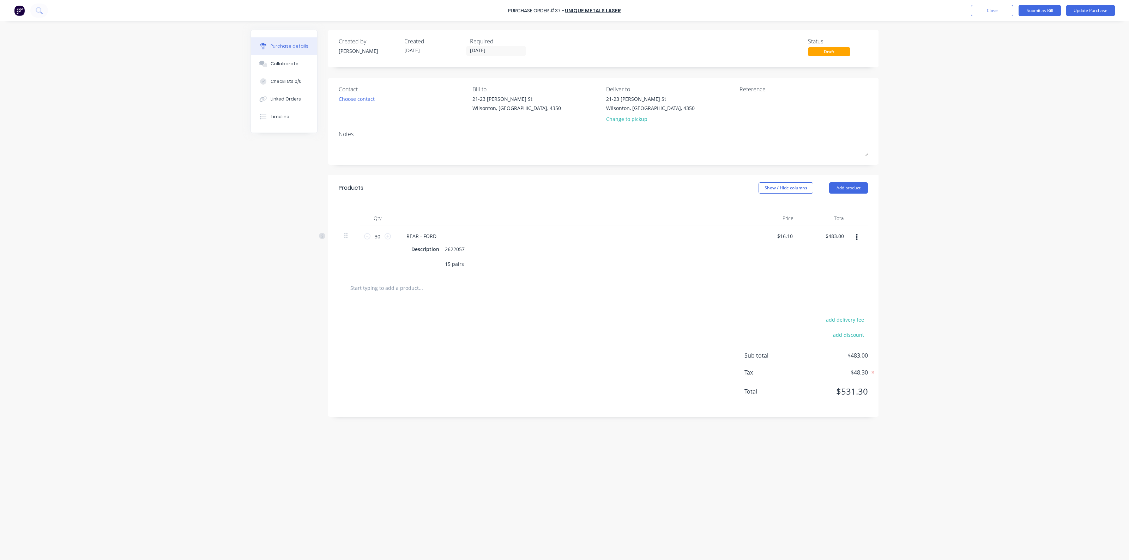
click at [357, 91] on div "Contact" at bounding box center [403, 89] width 128 height 8
click at [361, 99] on div "Choose contact" at bounding box center [357, 98] width 36 height 7
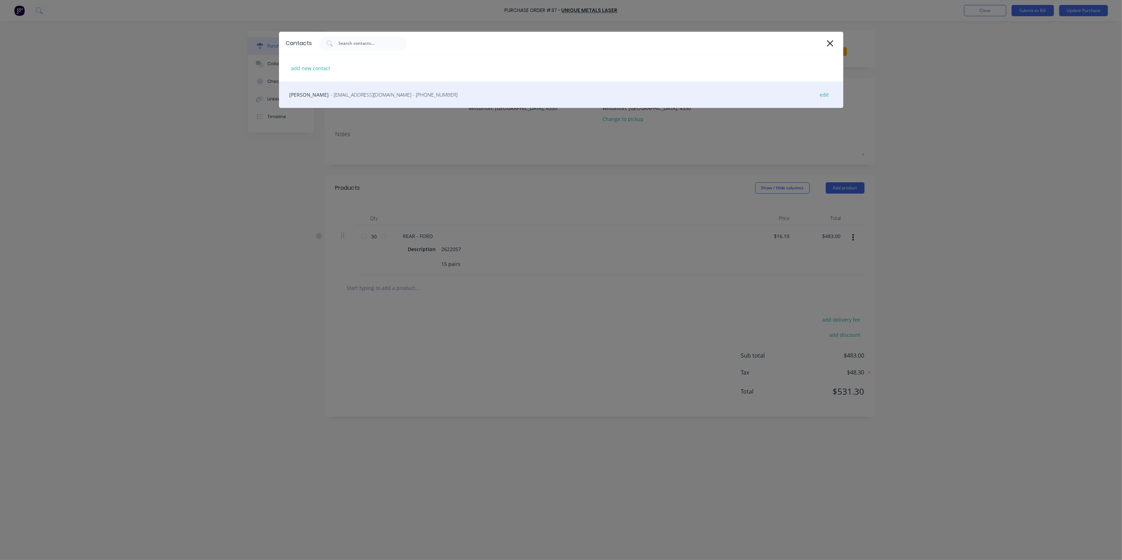
click at [379, 101] on div "[PERSON_NAME] - [EMAIL_ADDRESS][DOMAIN_NAME] - [PHONE_NUMBER] edit" at bounding box center [561, 94] width 564 height 26
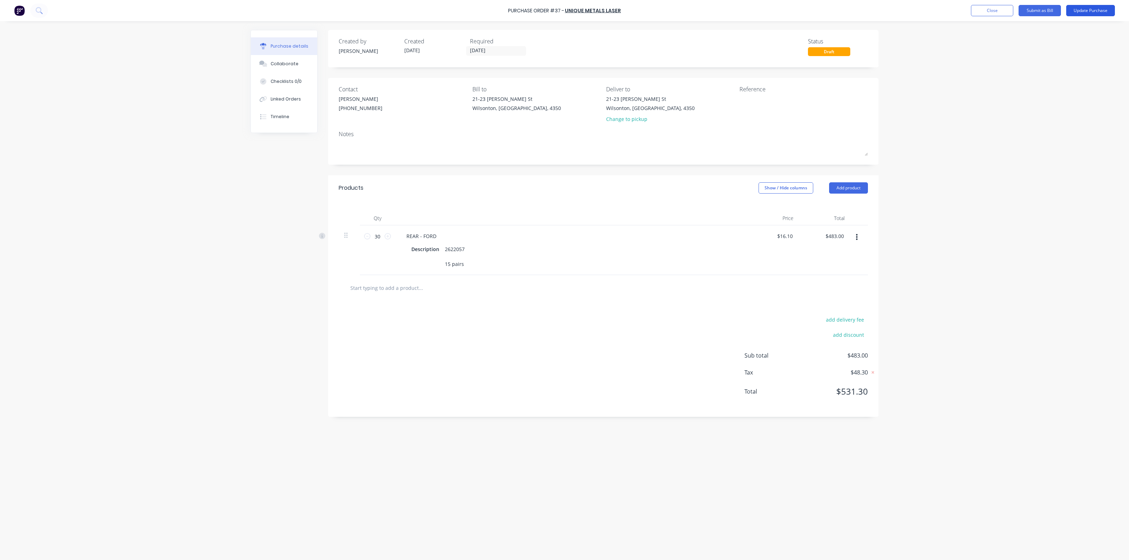
click at [1082, 12] on button "Update Purchase" at bounding box center [1090, 10] width 49 height 11
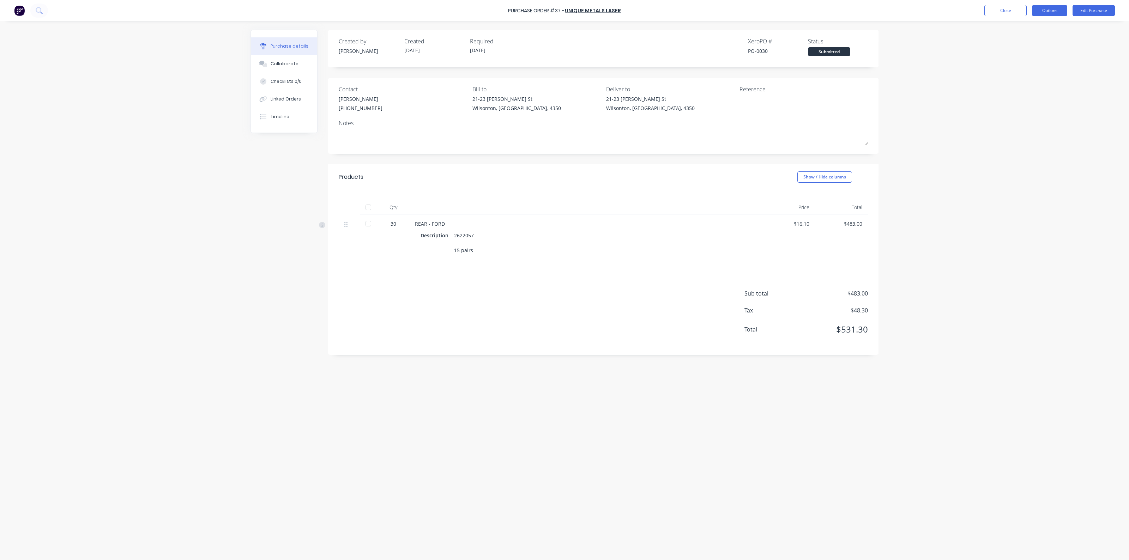
click at [1060, 5] on button "Options" at bounding box center [1049, 10] width 35 height 11
click at [1024, 31] on div "Print / Email" at bounding box center [1033, 29] width 54 height 10
click at [1045, 53] on div "Without pricing" at bounding box center [1033, 57] width 54 height 10
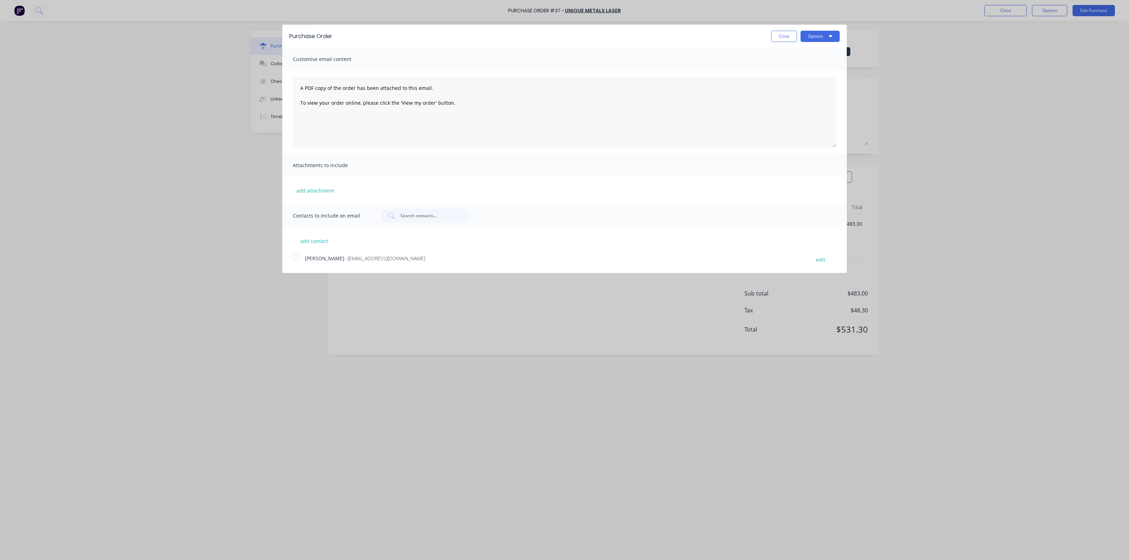
click at [309, 261] on span "[PERSON_NAME]" at bounding box center [325, 258] width 40 height 7
click at [815, 39] on button "Options" at bounding box center [819, 36] width 39 height 11
click at [807, 71] on div "Email" at bounding box center [806, 68] width 54 height 10
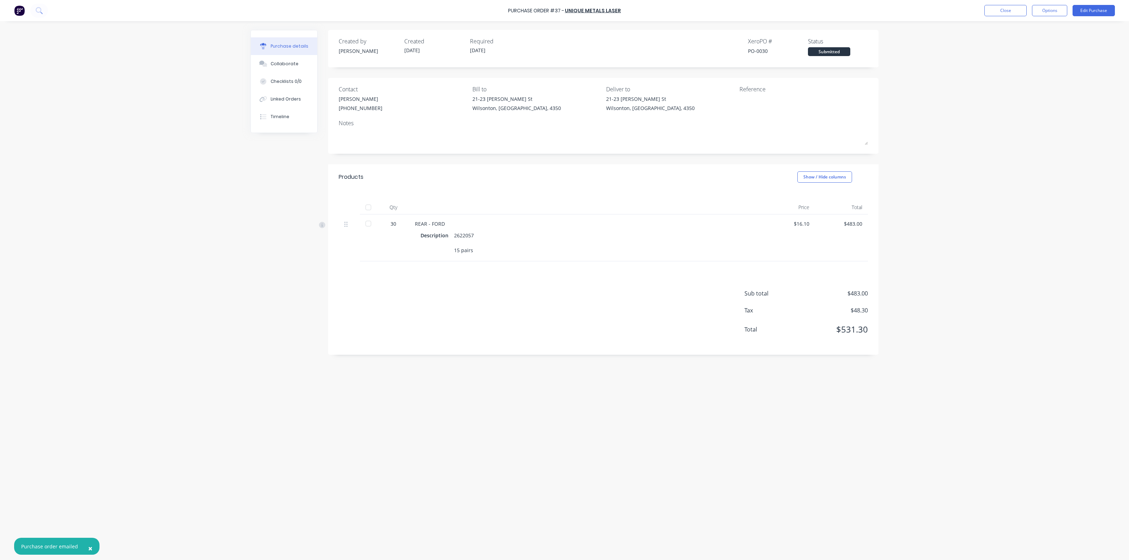
click at [1011, 226] on div "× Purchase order emailed Purchase Order #37 - UNIQUE METALS LASER Close Options…" at bounding box center [564, 280] width 1129 height 560
click at [1012, 13] on button "Close" at bounding box center [1005, 10] width 42 height 11
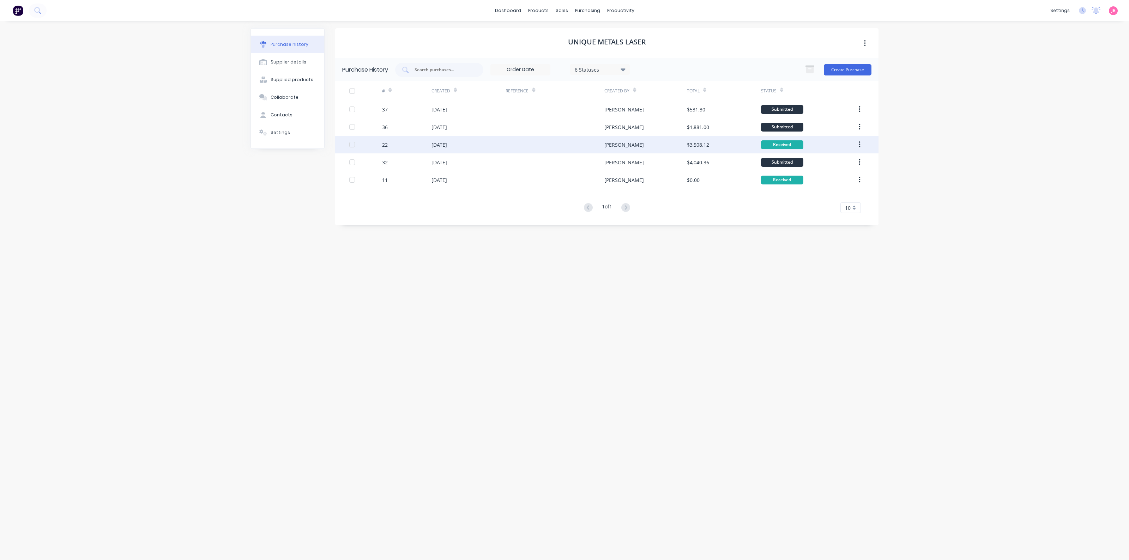
click at [565, 148] on div at bounding box center [554, 145] width 99 height 18
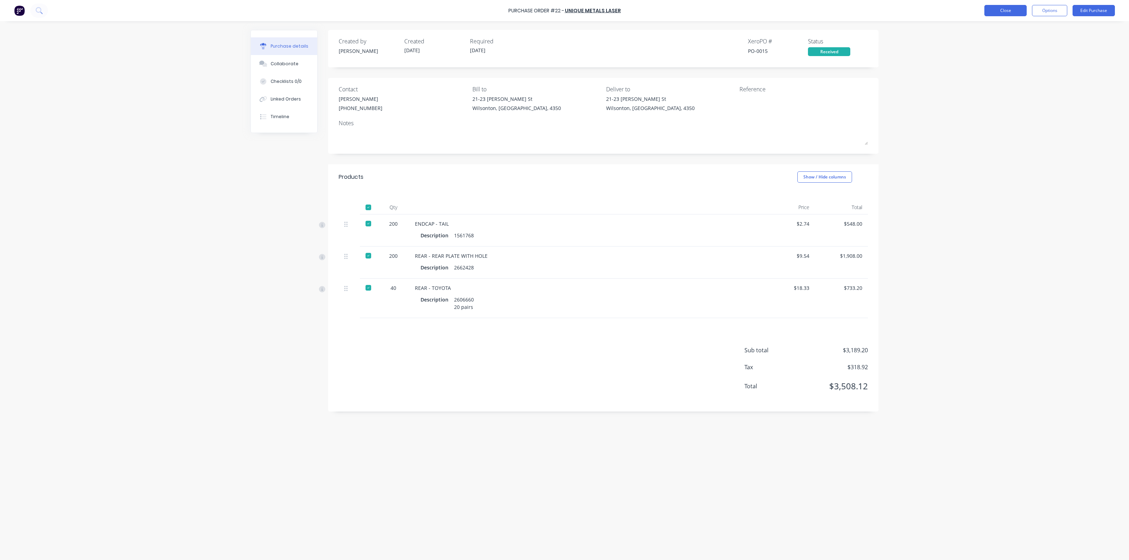
click at [1001, 9] on button "Close" at bounding box center [1005, 10] width 42 height 11
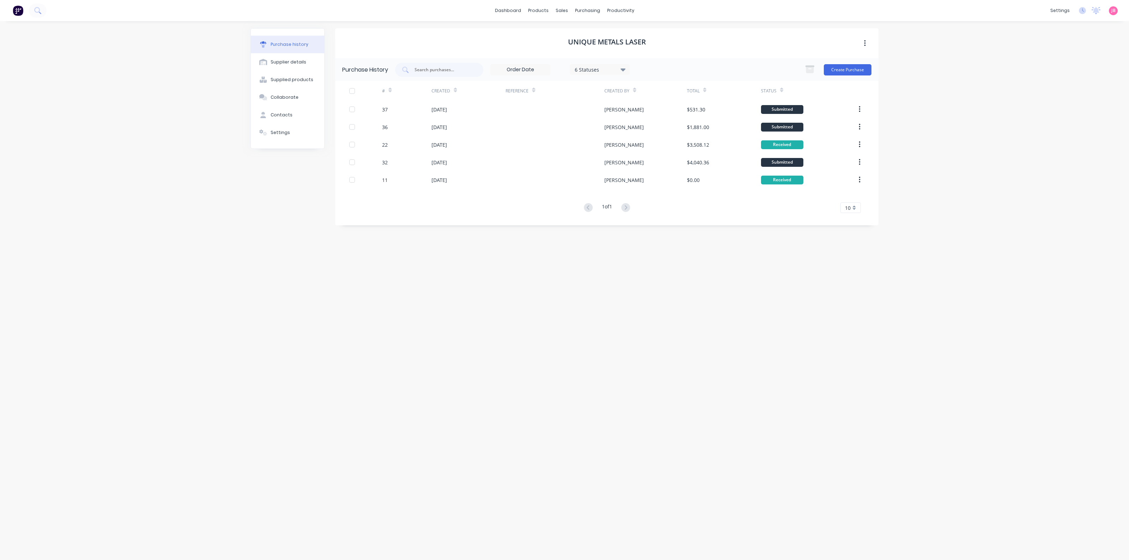
click at [773, 92] on div "Status" at bounding box center [769, 91] width 16 height 6
click at [779, 88] on div "Status" at bounding box center [772, 91] width 22 height 12
click at [781, 90] on icon at bounding box center [781, 89] width 3 height 5
click at [781, 86] on div at bounding box center [781, 90] width 3 height 11
click at [361, 491] on div "UNIQUE METALS LASER Purchase History 6 Statuses 6 Statuses Create Purchase # Cr…" at bounding box center [606, 287] width 543 height 518
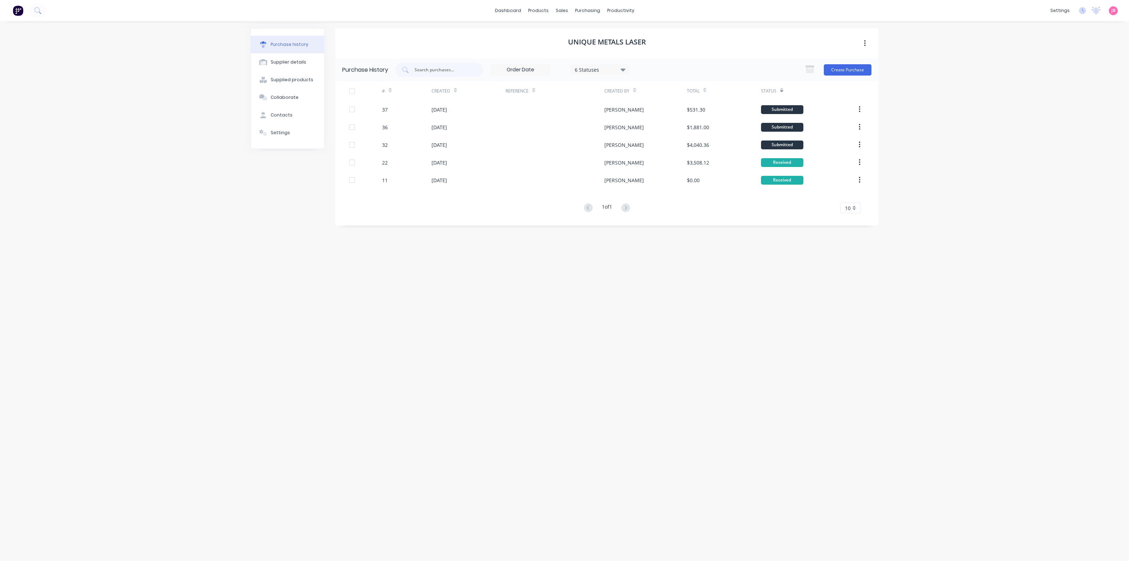
click at [775, 338] on div "UNIQUE METALS LASER Purchase History 6 Statuses 6 Statuses Create Purchase # Cr…" at bounding box center [606, 287] width 543 height 518
